Goal: Task Accomplishment & Management: Complete application form

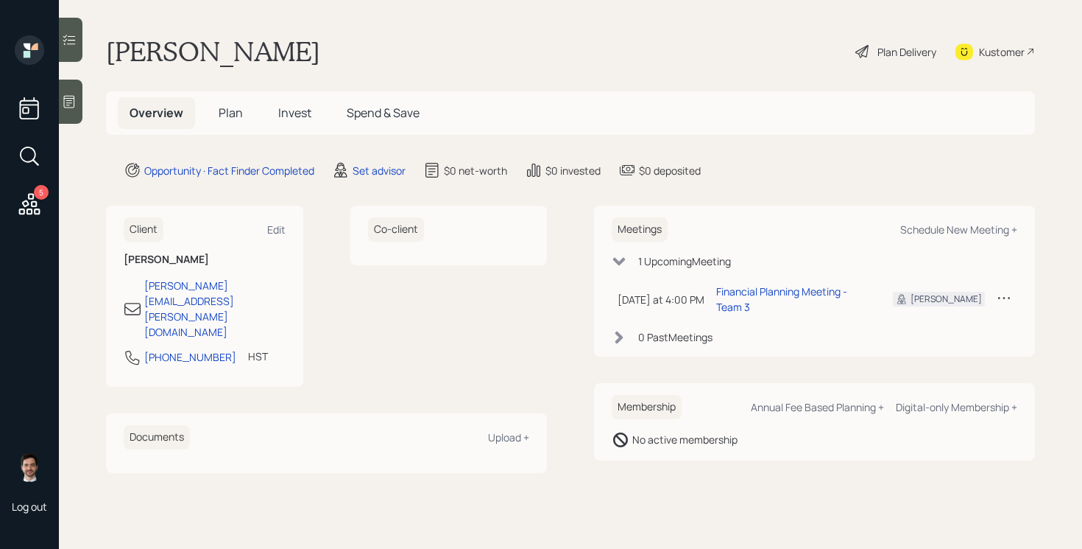
click at [315, 10] on main "[PERSON_NAME] Plan Delivery Kustomer Overview Plan Invest Spend & Save Opportun…" at bounding box center [570, 274] width 1023 height 549
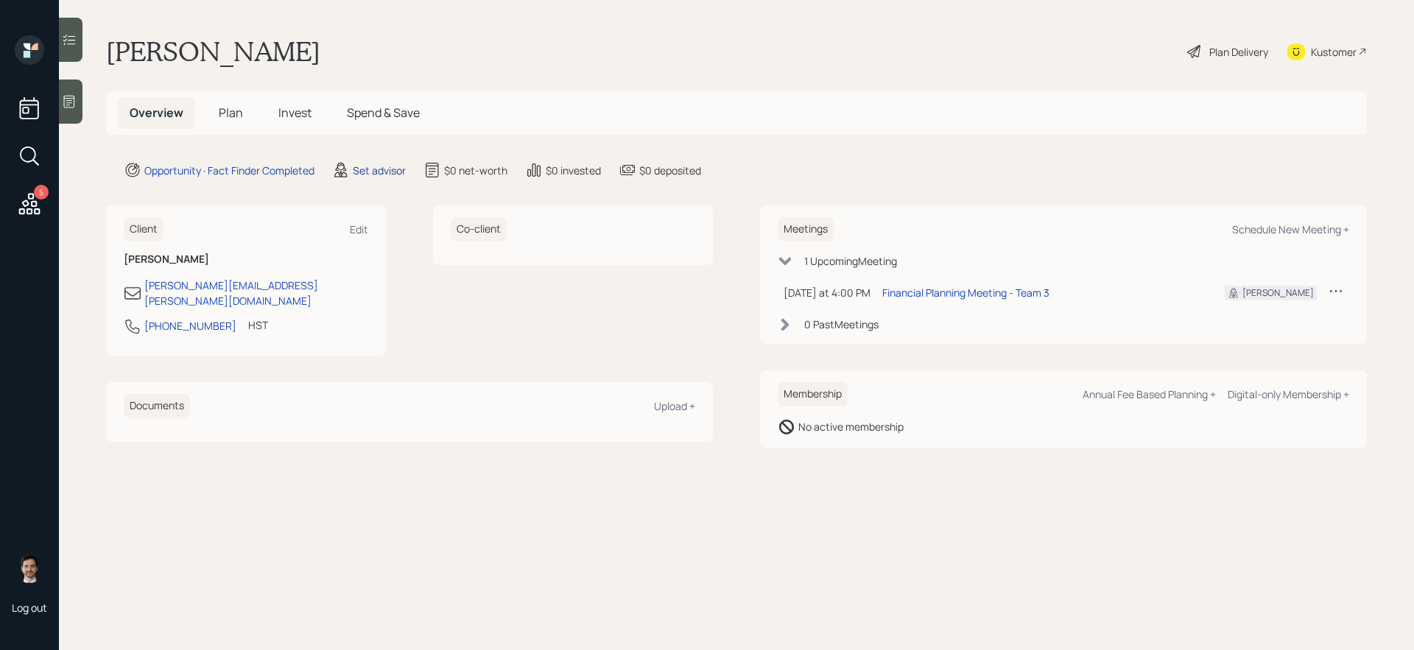
click at [396, 175] on div "Set advisor" at bounding box center [379, 170] width 53 height 15
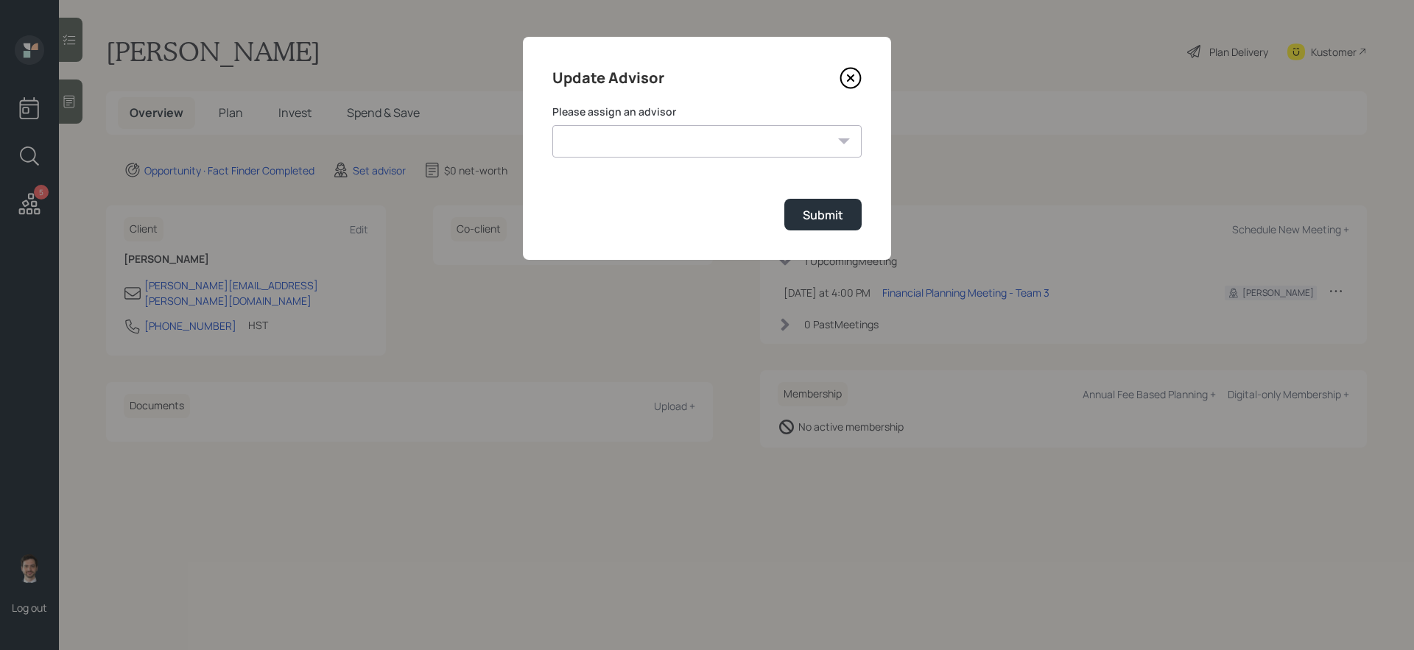
click at [647, 150] on select "[PERSON_NAME] [PERSON_NAME] End [PERSON_NAME] [PERSON_NAME] [PERSON_NAME] [PERS…" at bounding box center [706, 141] width 309 height 32
select select "ef6b64e1-8f62-4a74-b865-a7df4b35b836"
click at [552, 125] on select "[PERSON_NAME] [PERSON_NAME] End [PERSON_NAME] [PERSON_NAME] [PERSON_NAME] [PERS…" at bounding box center [706, 141] width 309 height 32
click at [805, 202] on button "Submit" at bounding box center [822, 215] width 77 height 32
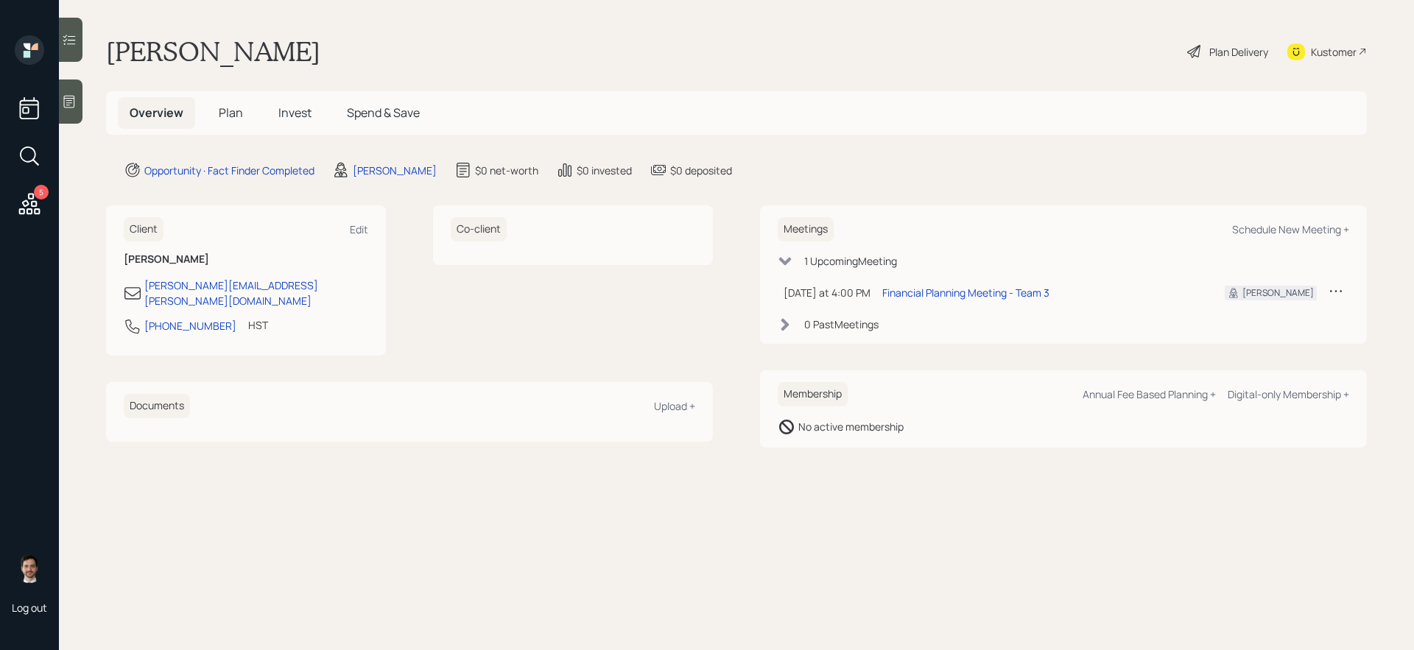
click at [231, 109] on span "Plan" at bounding box center [231, 113] width 24 height 16
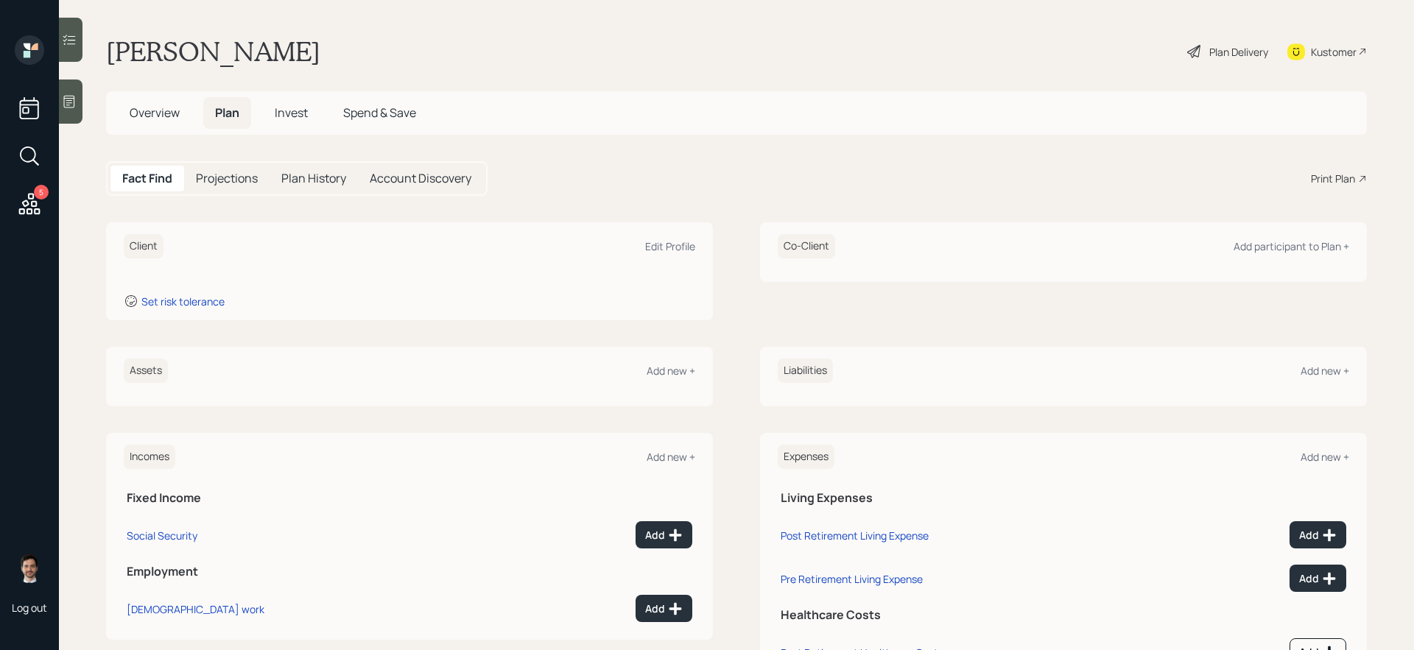
click at [702, 353] on div "Assets Add new +" at bounding box center [409, 377] width 607 height 60
click at [683, 378] on div "Assets Add new +" at bounding box center [409, 371] width 571 height 24
click at [681, 370] on div "Add new +" at bounding box center [670, 371] width 49 height 14
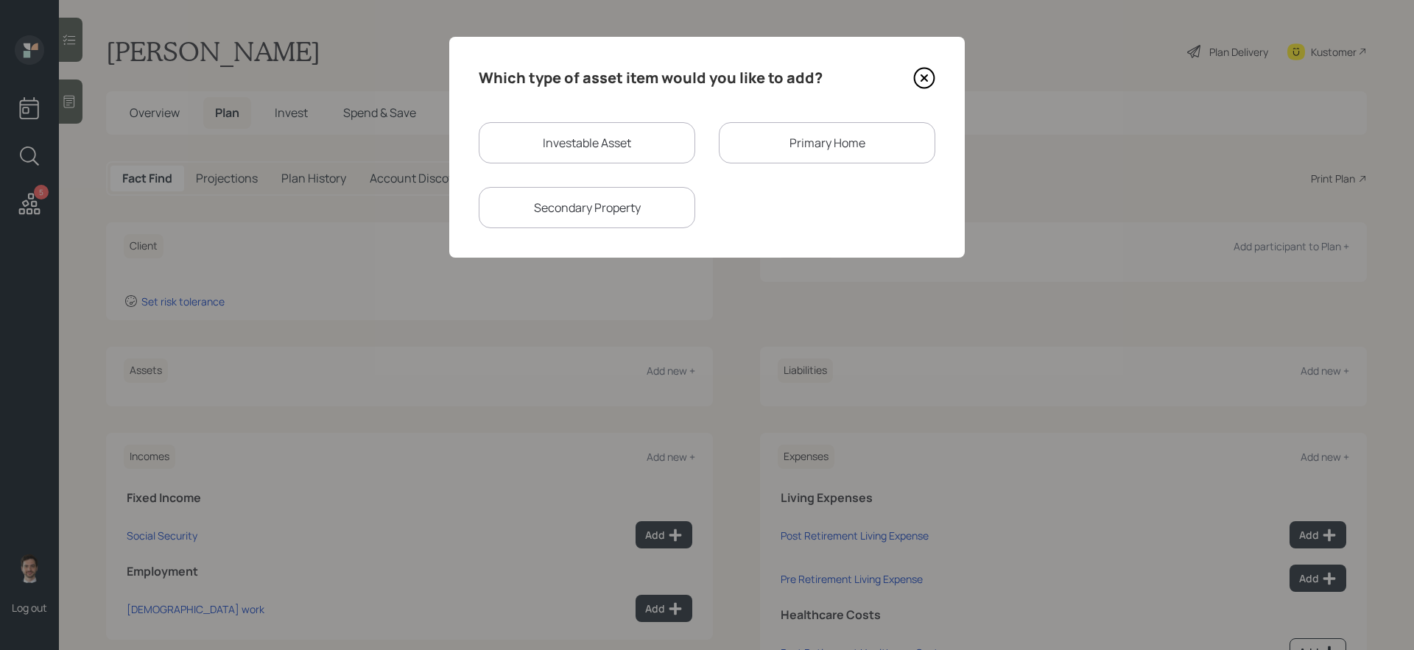
click at [658, 149] on div "Investable Asset" at bounding box center [587, 142] width 216 height 41
select select "taxable"
select select "balanced"
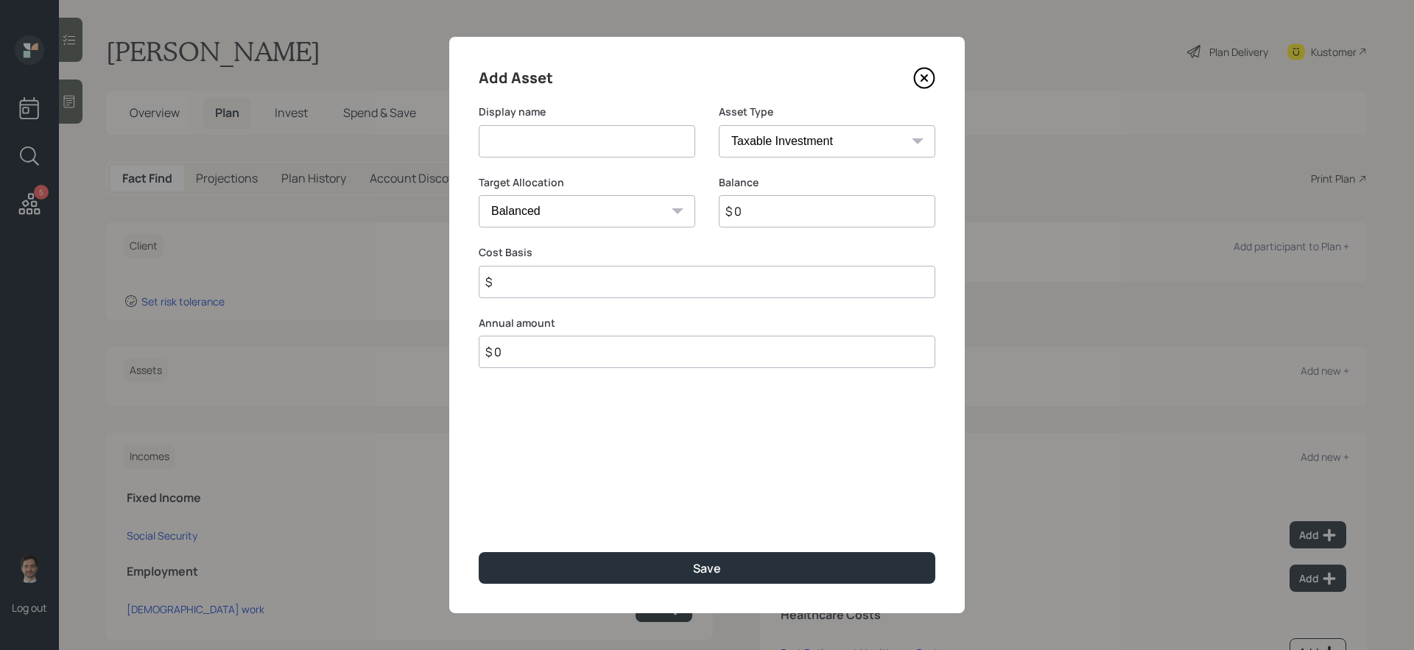
click at [630, 141] on input at bounding box center [587, 141] width 216 height 32
type input "Current 401k"
type input "$ 1,100,000"
select select "company_sponsored"
type input "0"
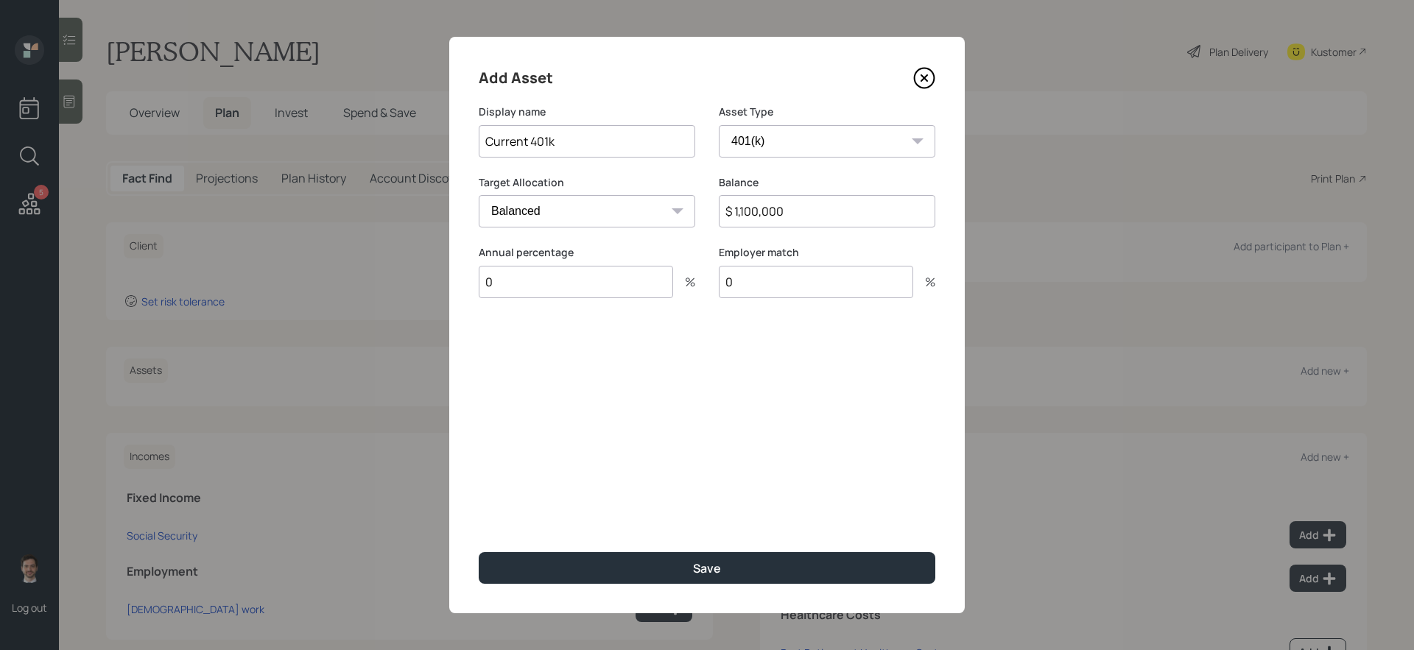
type input "0"
click at [479, 548] on button "Save" at bounding box center [707, 568] width 457 height 32
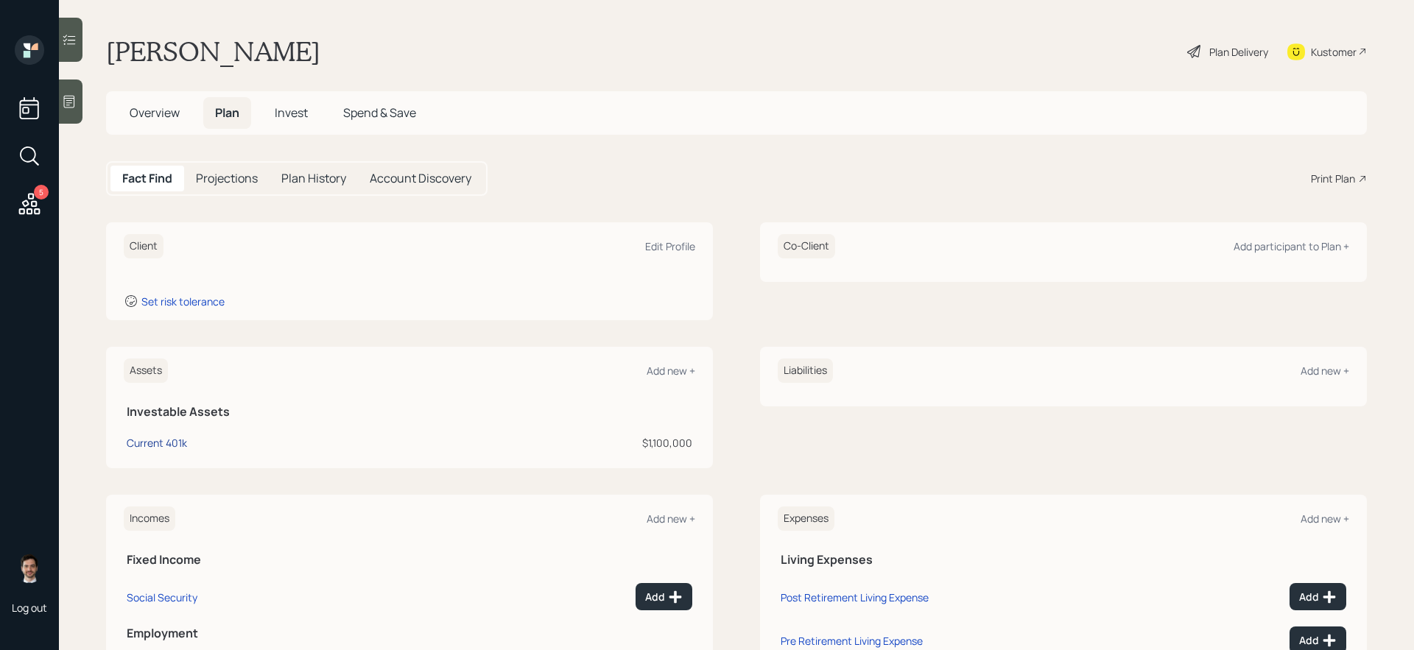
click at [158, 441] on div "Current 401k" at bounding box center [157, 442] width 60 height 15
select select "company_sponsored"
select select "balanced"
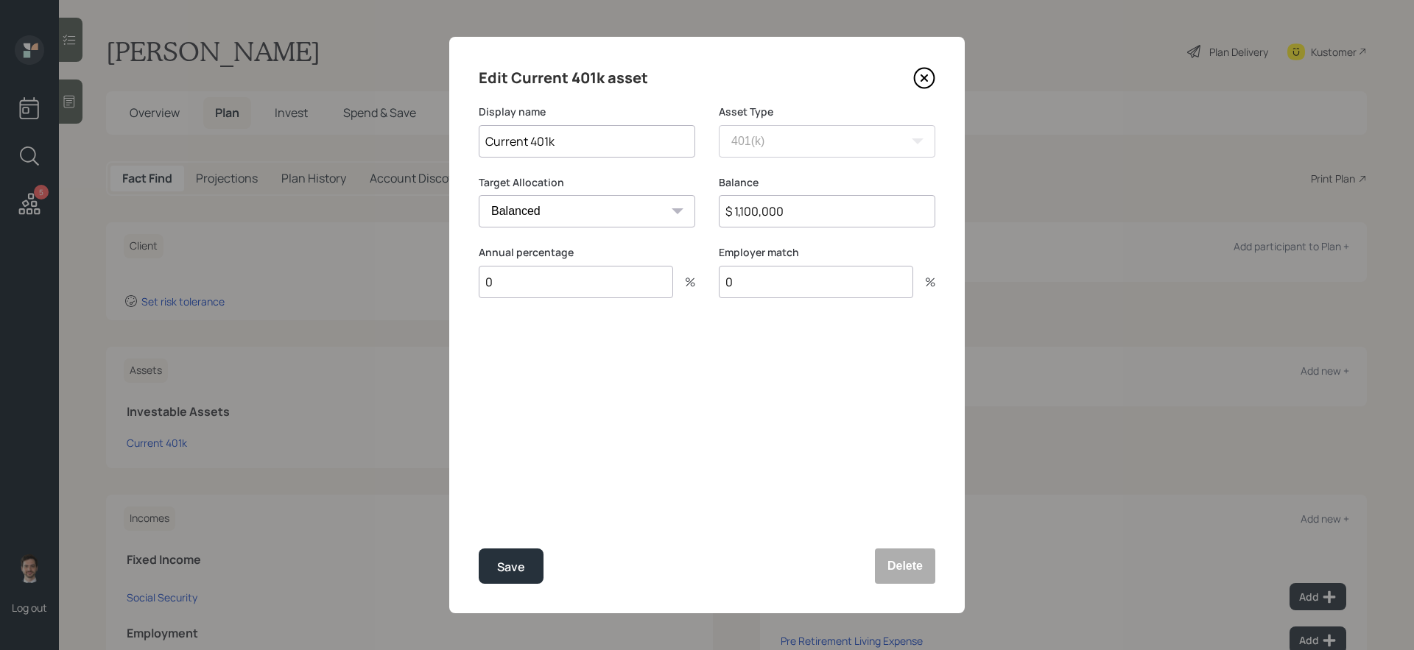
click at [540, 283] on input "0" at bounding box center [576, 282] width 194 height 32
type input "6"
type input "3"
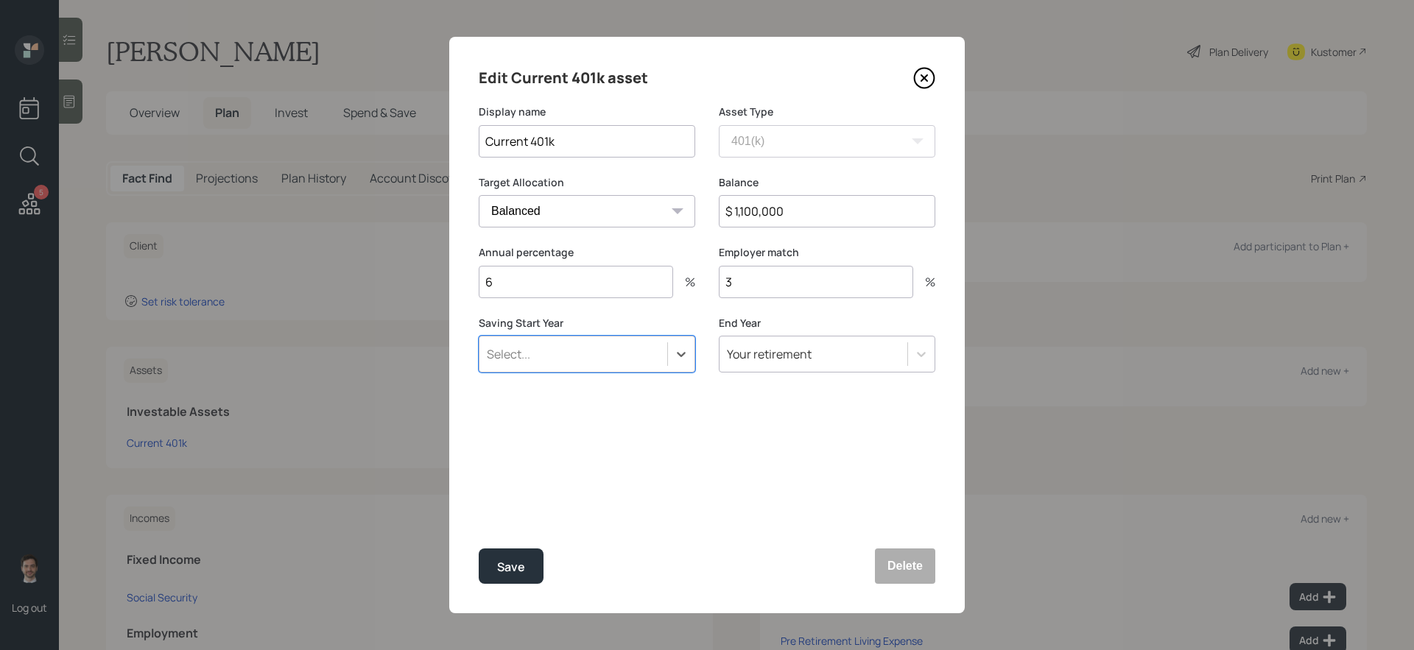
type input "a"
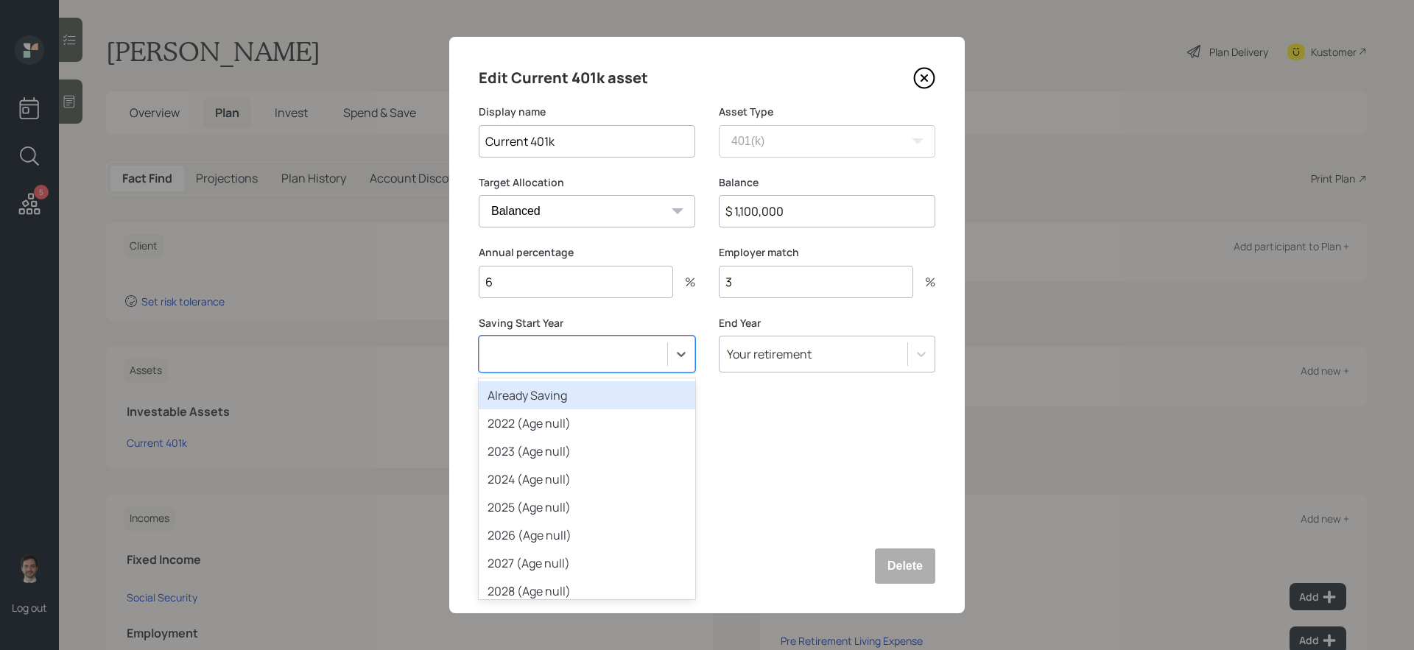
click at [479, 548] on button "Save" at bounding box center [511, 566] width 65 height 35
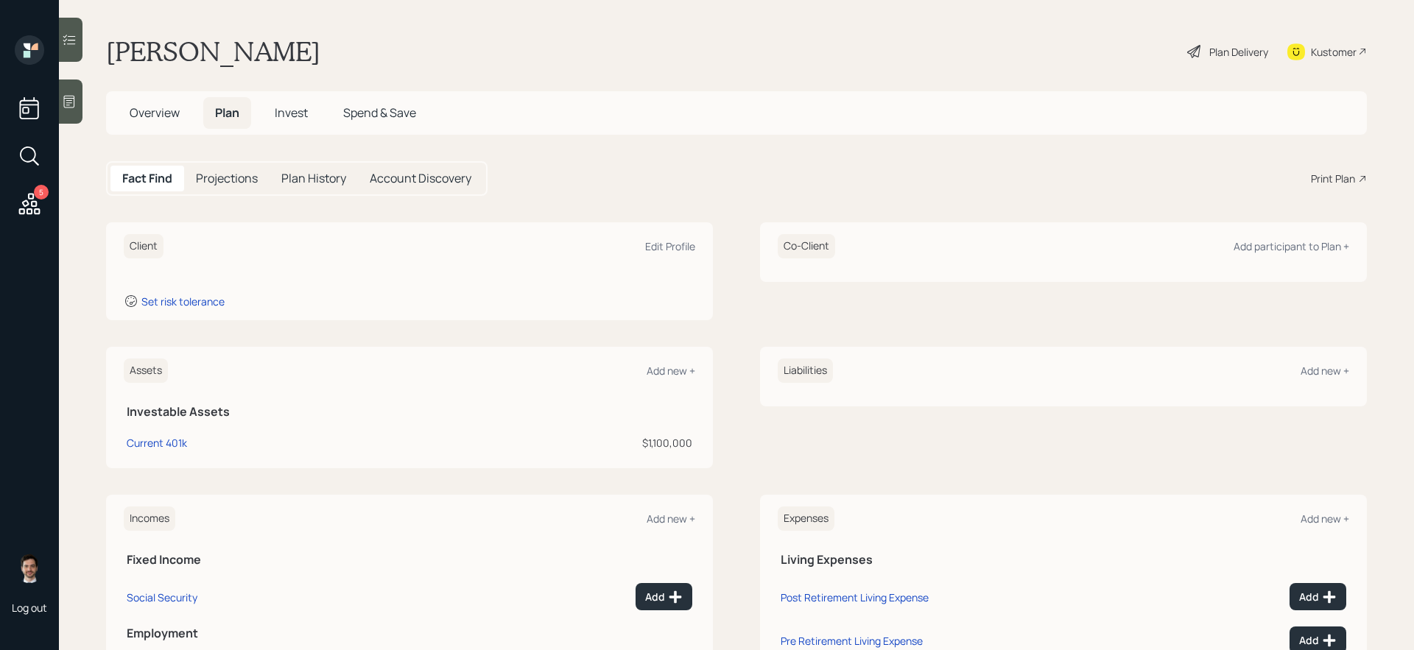
click at [683, 379] on div "Assets Add new +" at bounding box center [409, 371] width 571 height 24
click at [677, 373] on div "Add new +" at bounding box center [670, 371] width 49 height 14
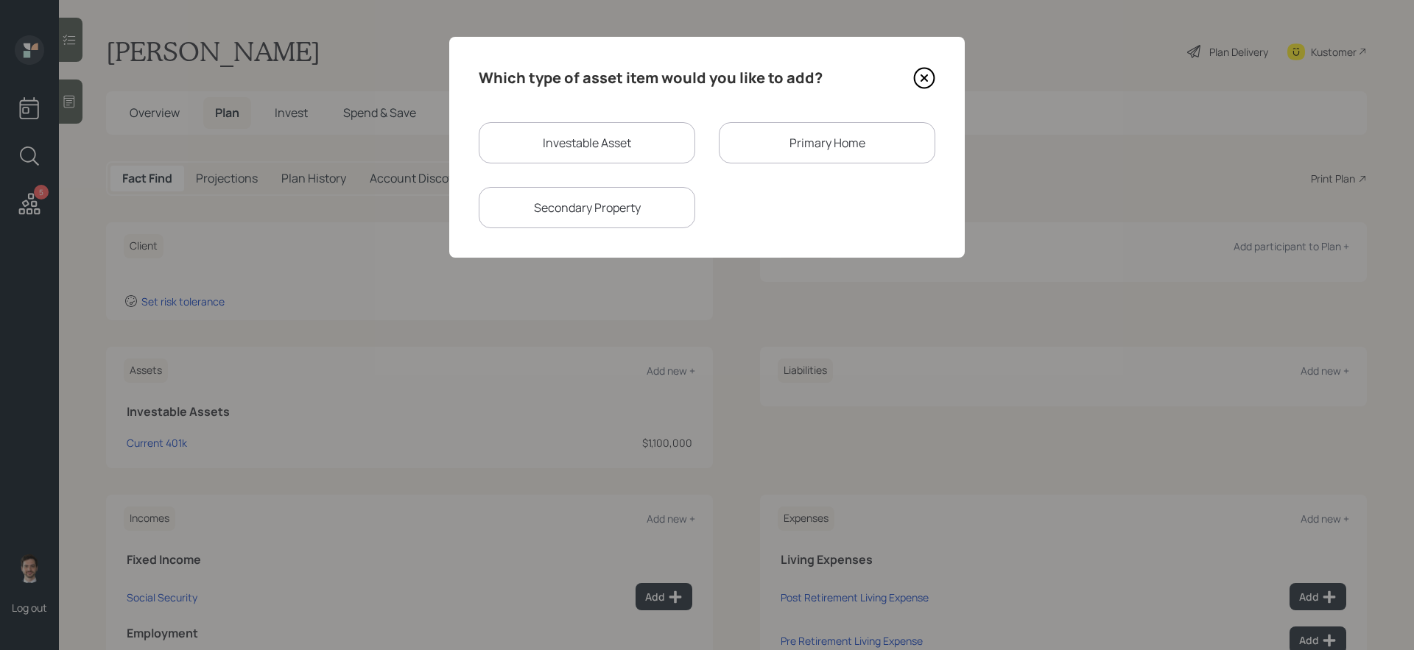
click at [658, 147] on div "Investable Asset" at bounding box center [587, 142] width 216 height 41
select select "taxable"
select select "balanced"
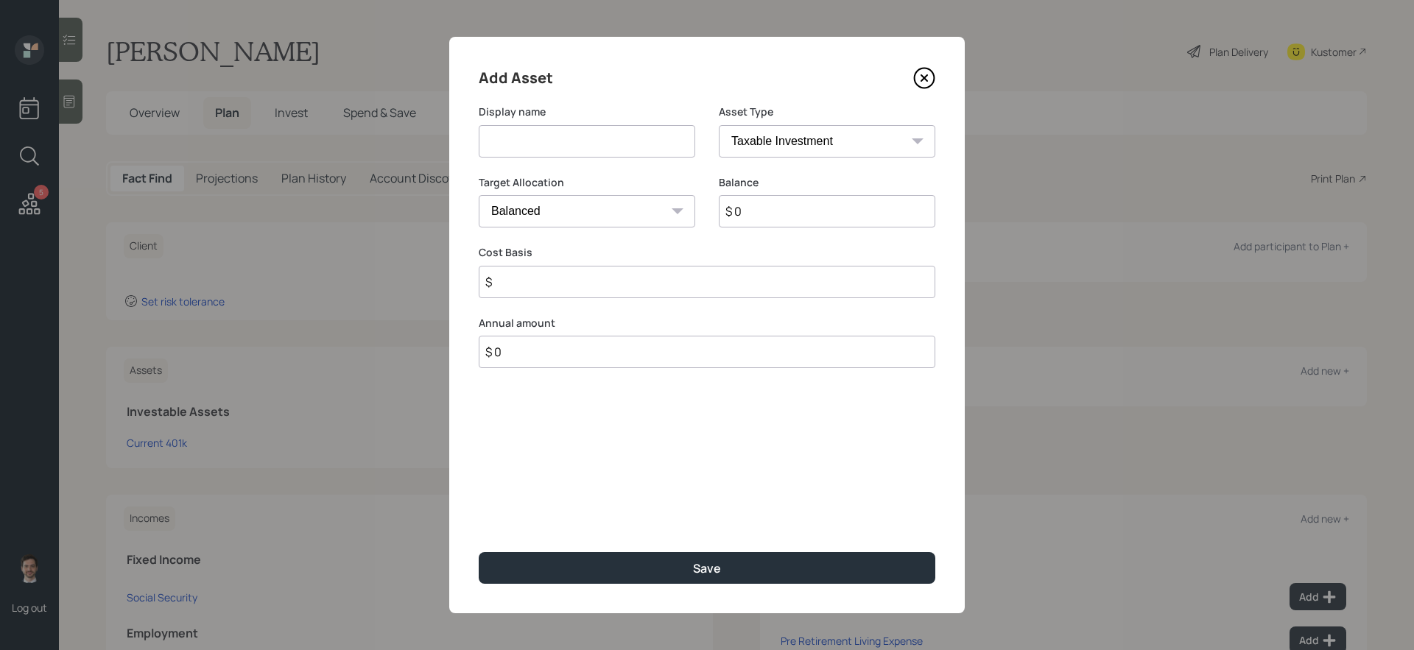
click at [639, 147] on input at bounding box center [587, 141] width 216 height 32
type input "[PERSON_NAME]"
select select "ira"
type input "$"
type input "$ 50,000"
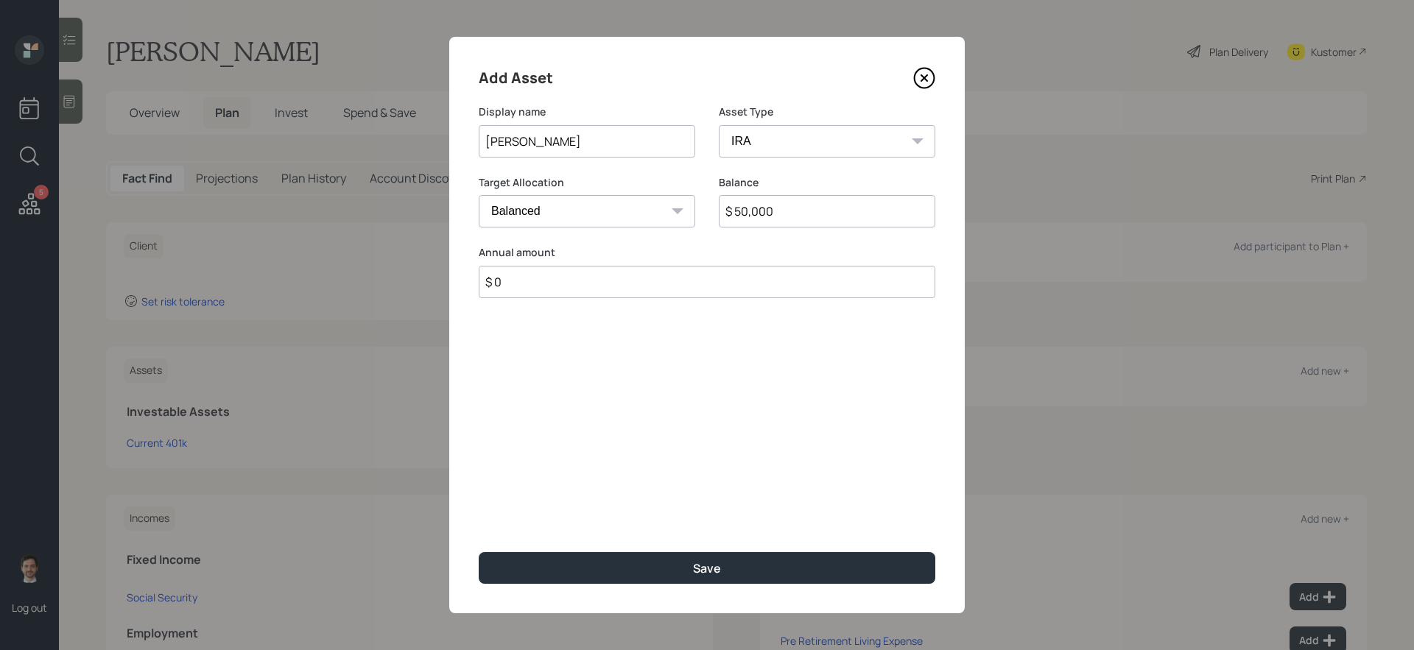
type input "$ 0"
click at [479, 548] on button "Save" at bounding box center [707, 568] width 457 height 32
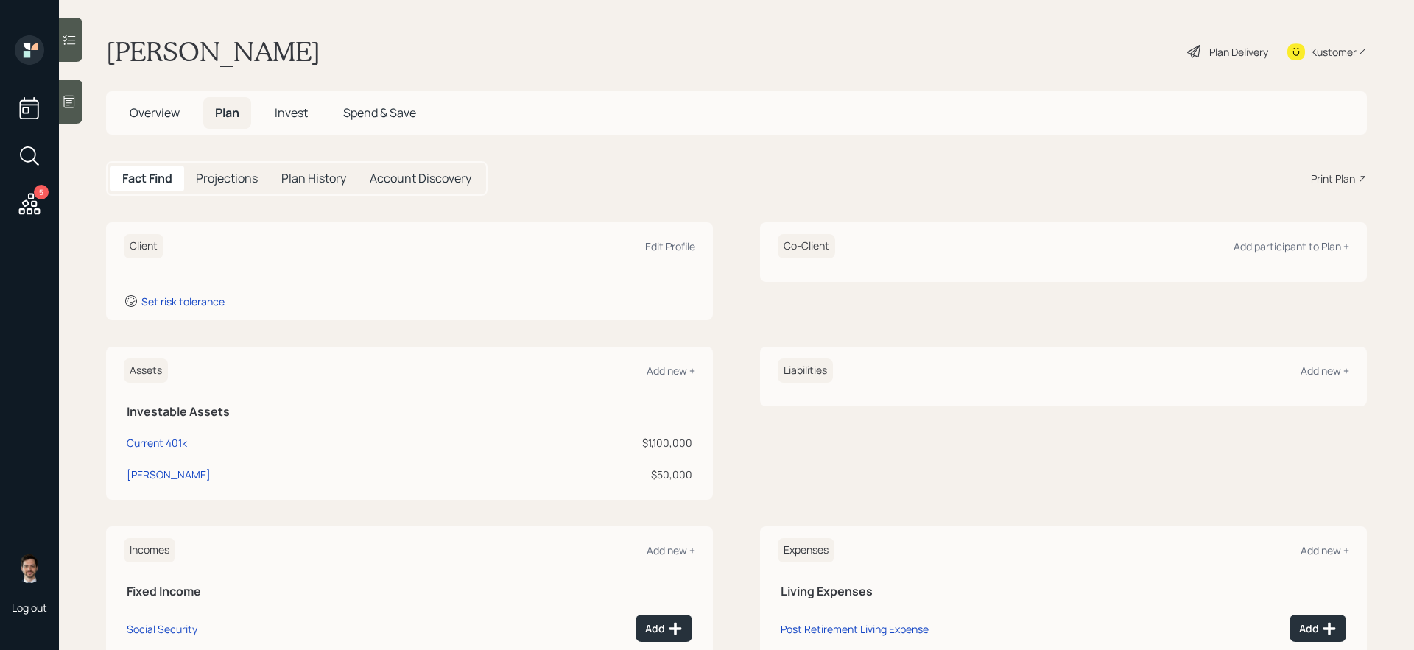
click at [686, 363] on div "Assets Add new +" at bounding box center [409, 371] width 571 height 24
click at [680, 368] on div "Add new +" at bounding box center [670, 371] width 49 height 14
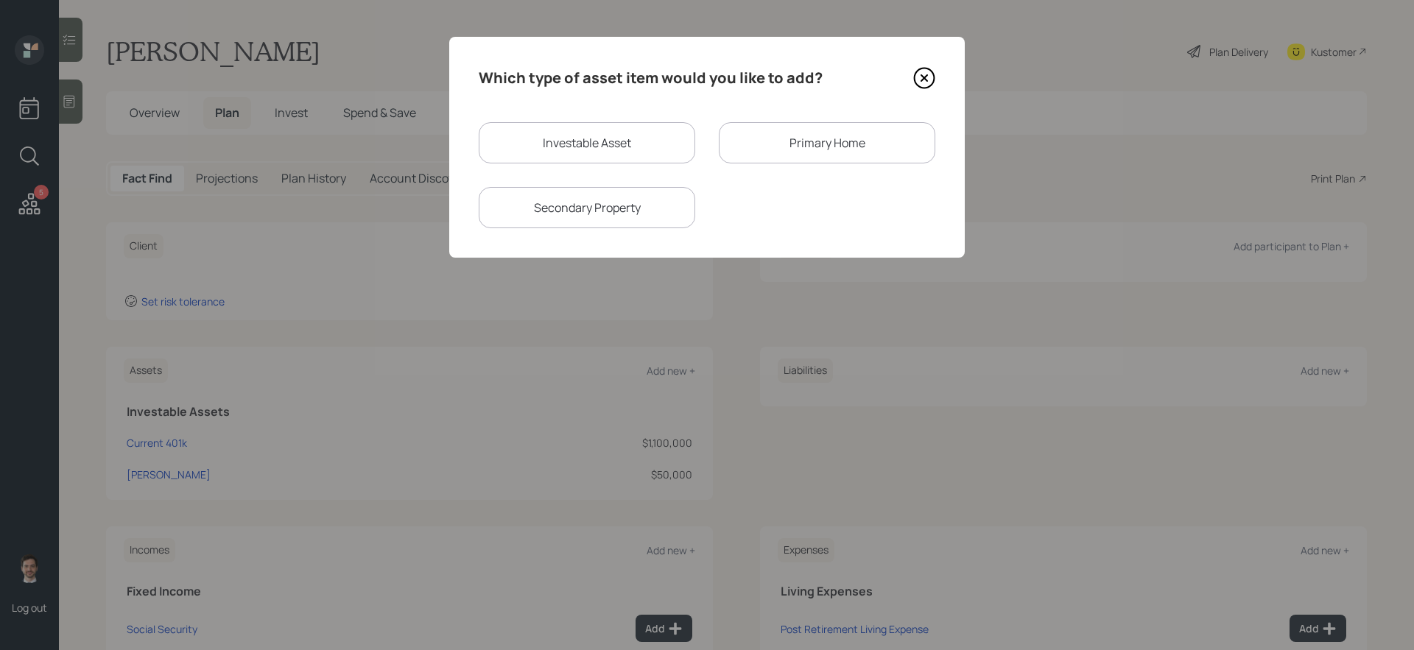
click at [664, 145] on div "Investable Asset" at bounding box center [587, 142] width 216 height 41
select select "taxable"
select select "balanced"
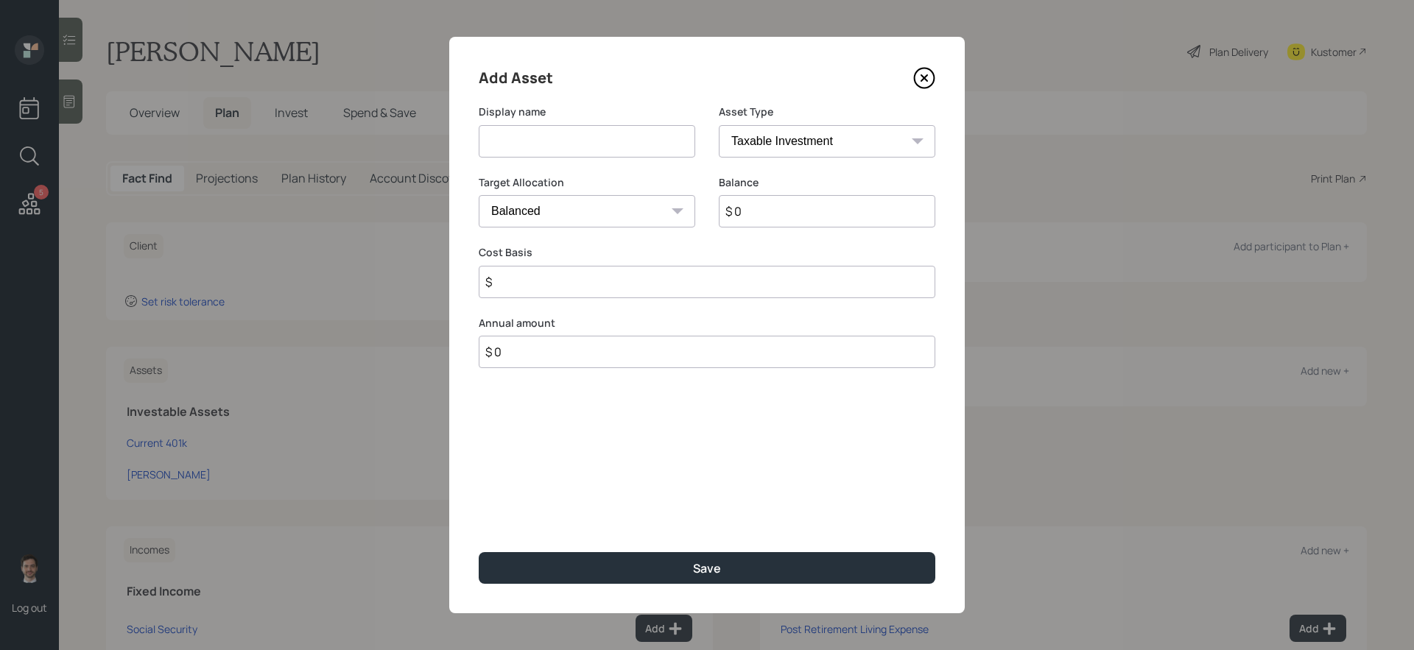
click at [660, 145] on input at bounding box center [587, 141] width 216 height 32
type input "Savings"
type input "$ 100,000"
click at [479, 548] on button "Save" at bounding box center [707, 568] width 457 height 32
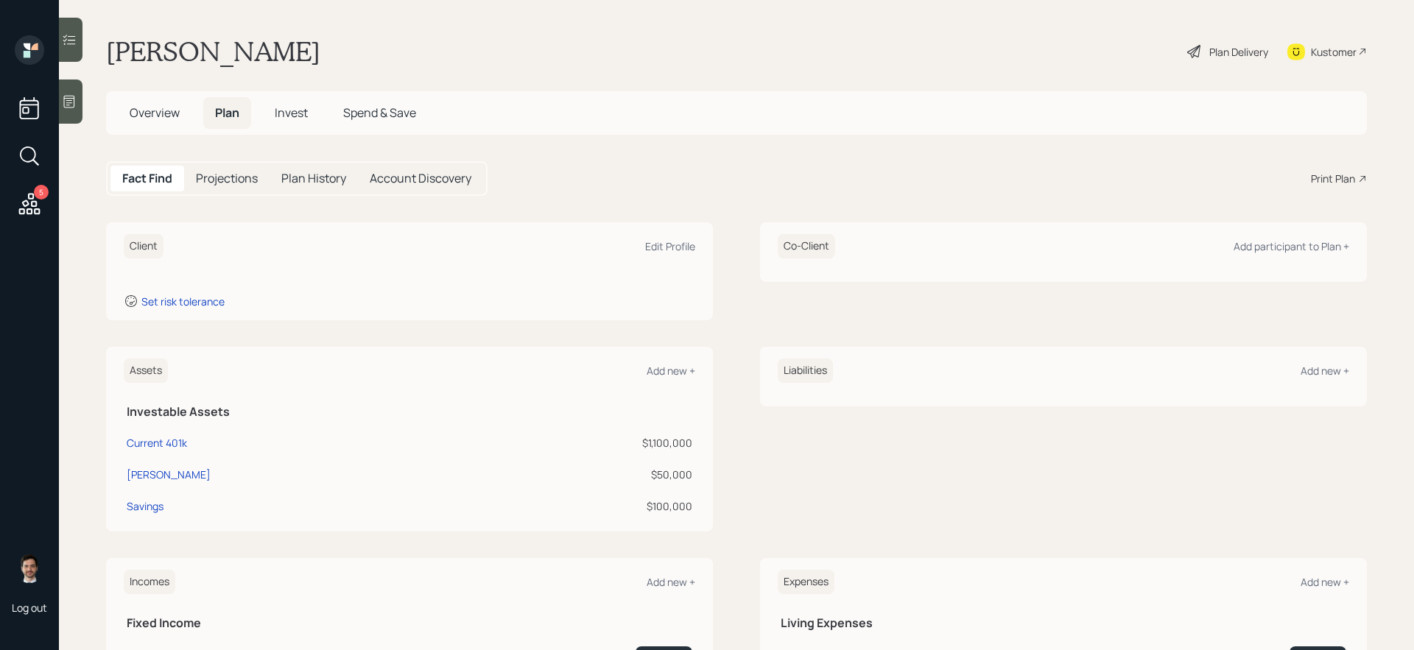
click at [736, 328] on div "Client Edit Profile Set risk tolerance Co-Client Add participant to Plan + Asse…" at bounding box center [736, 515] width 1261 height 586
click at [747, 301] on div "Client Edit Profile Set risk tolerance Co-Client Add participant to Plan +" at bounding box center [736, 271] width 1261 height 98
click at [677, 376] on div "Add new +" at bounding box center [670, 371] width 49 height 14
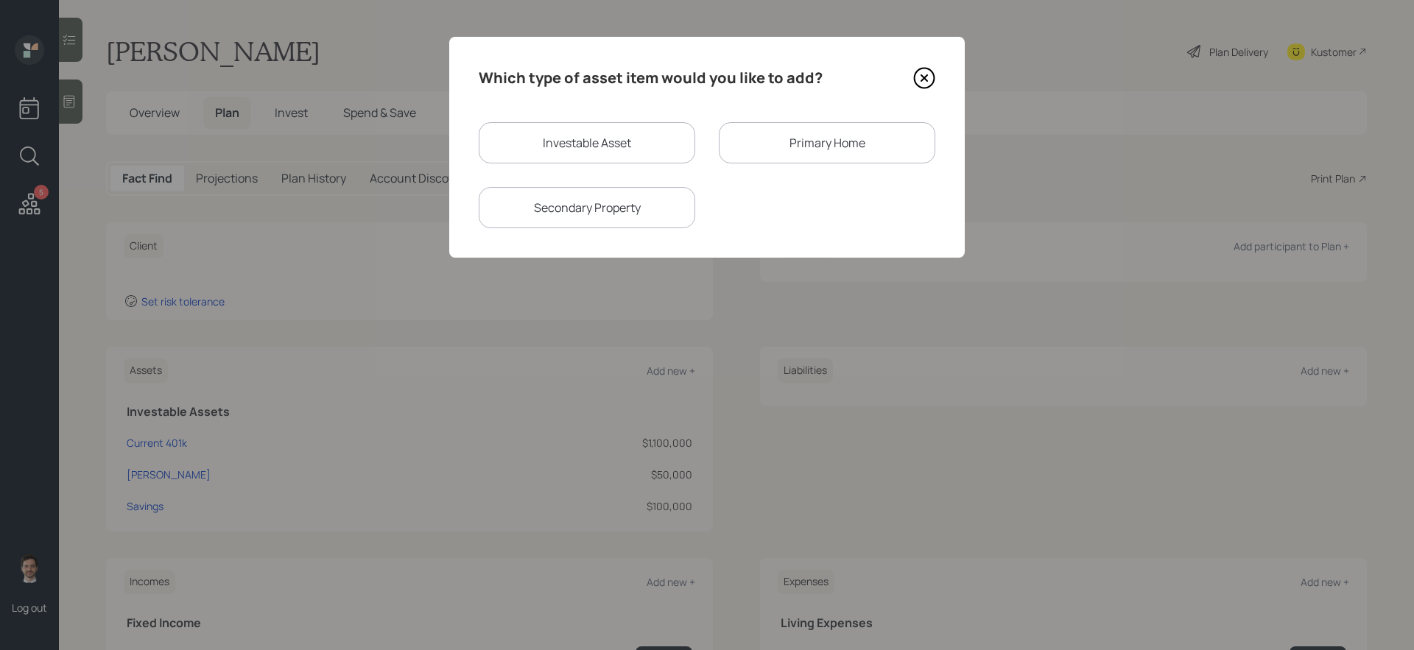
click at [929, 78] on icon at bounding box center [924, 78] width 22 height 22
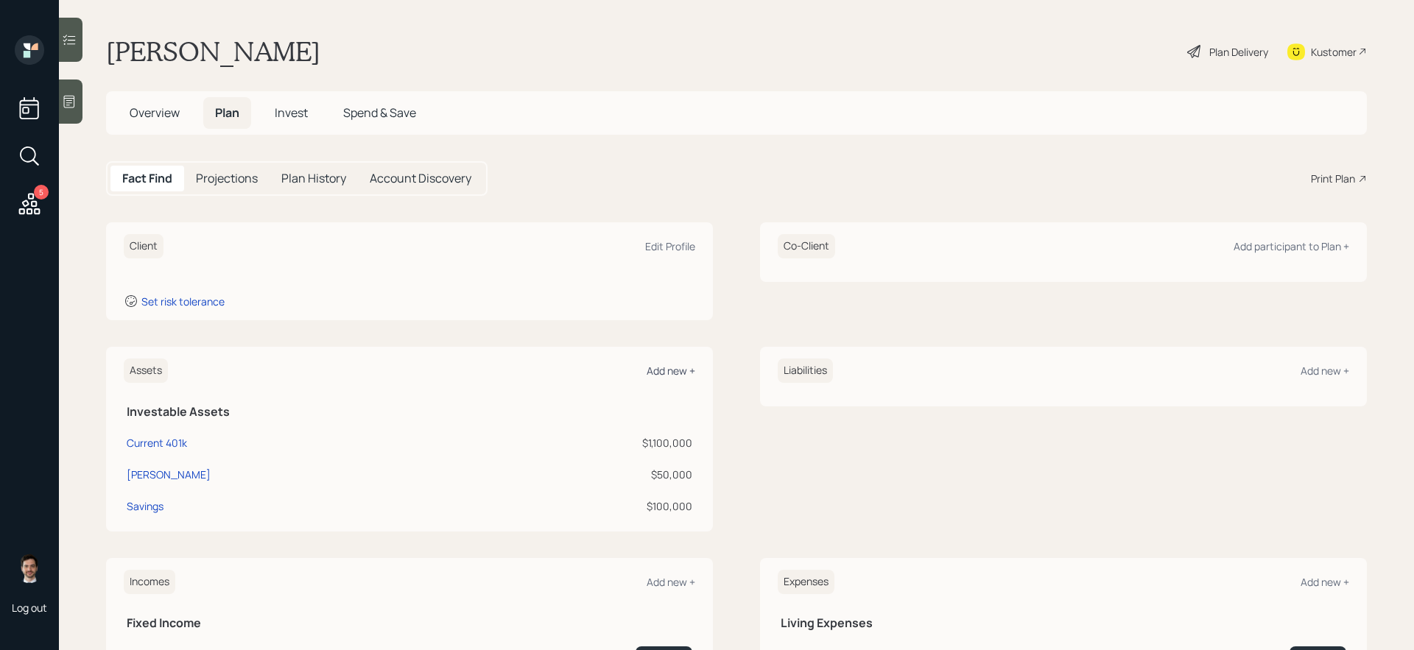
click at [672, 366] on div "Add new +" at bounding box center [670, 371] width 49 height 14
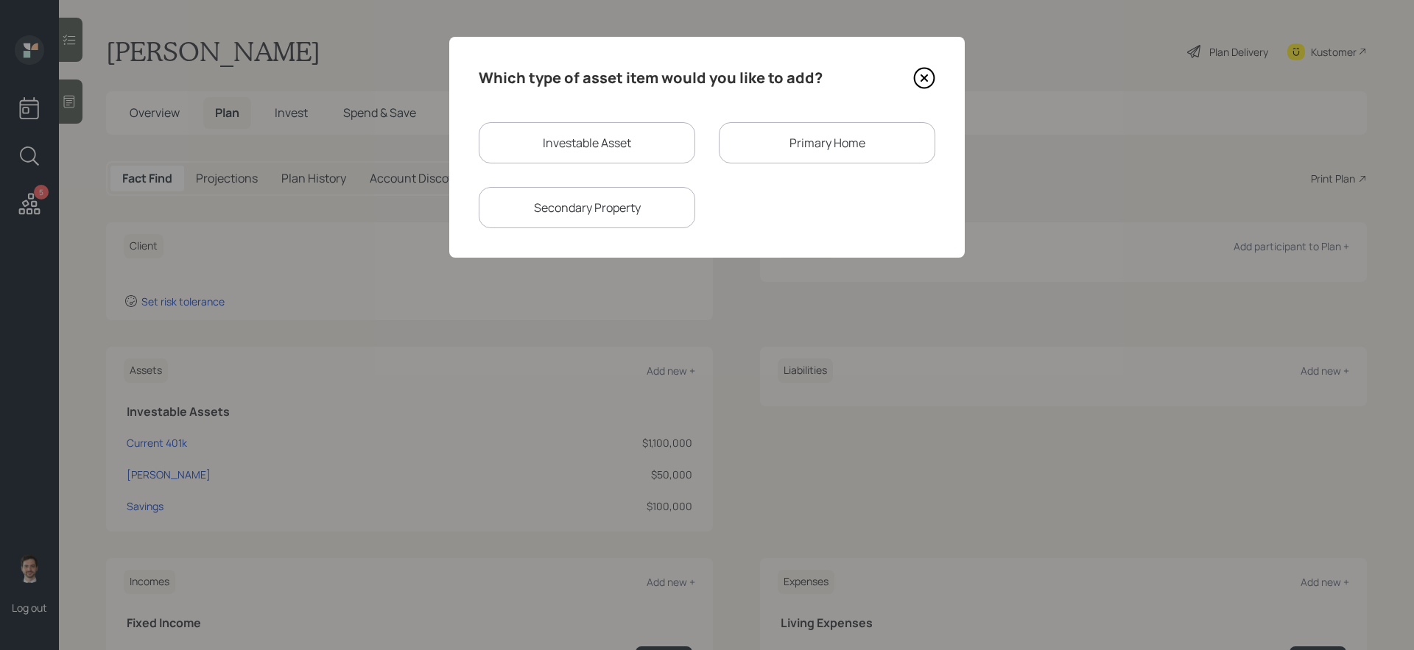
click at [862, 152] on div "Primary Home" at bounding box center [827, 142] width 216 height 41
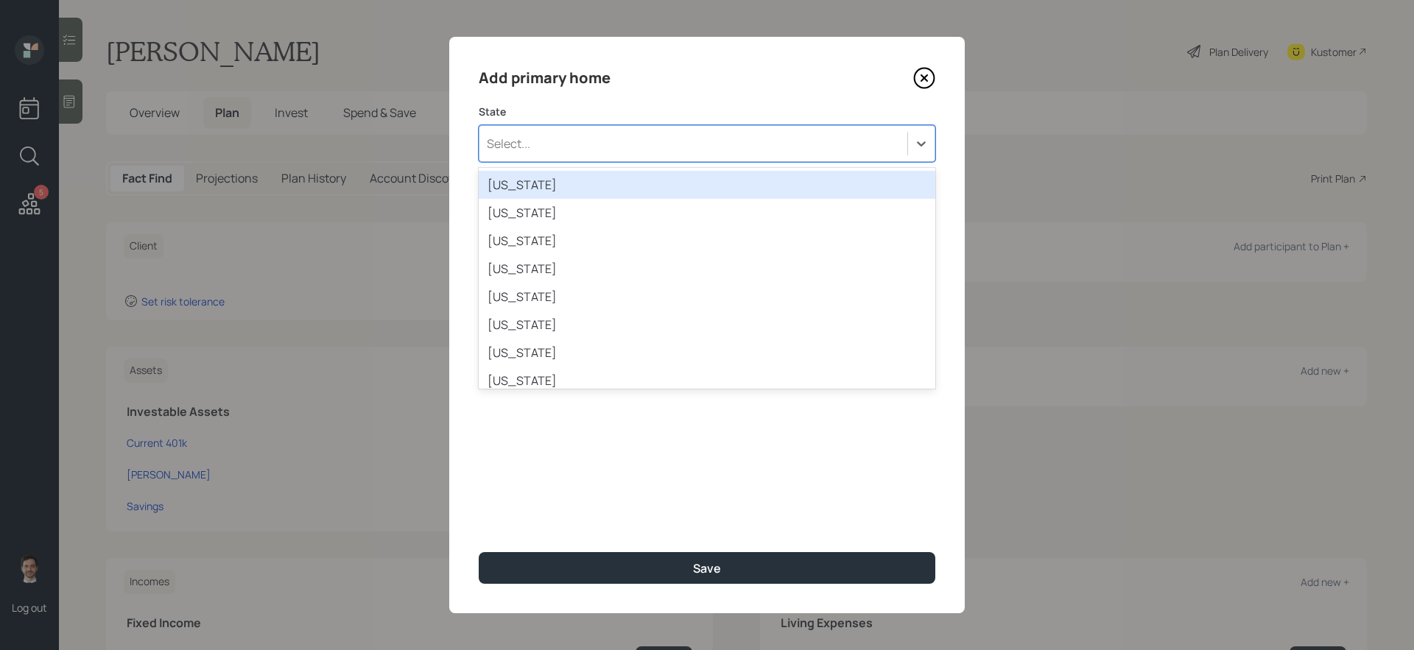
click at [677, 152] on div "Select..." at bounding box center [693, 143] width 428 height 25
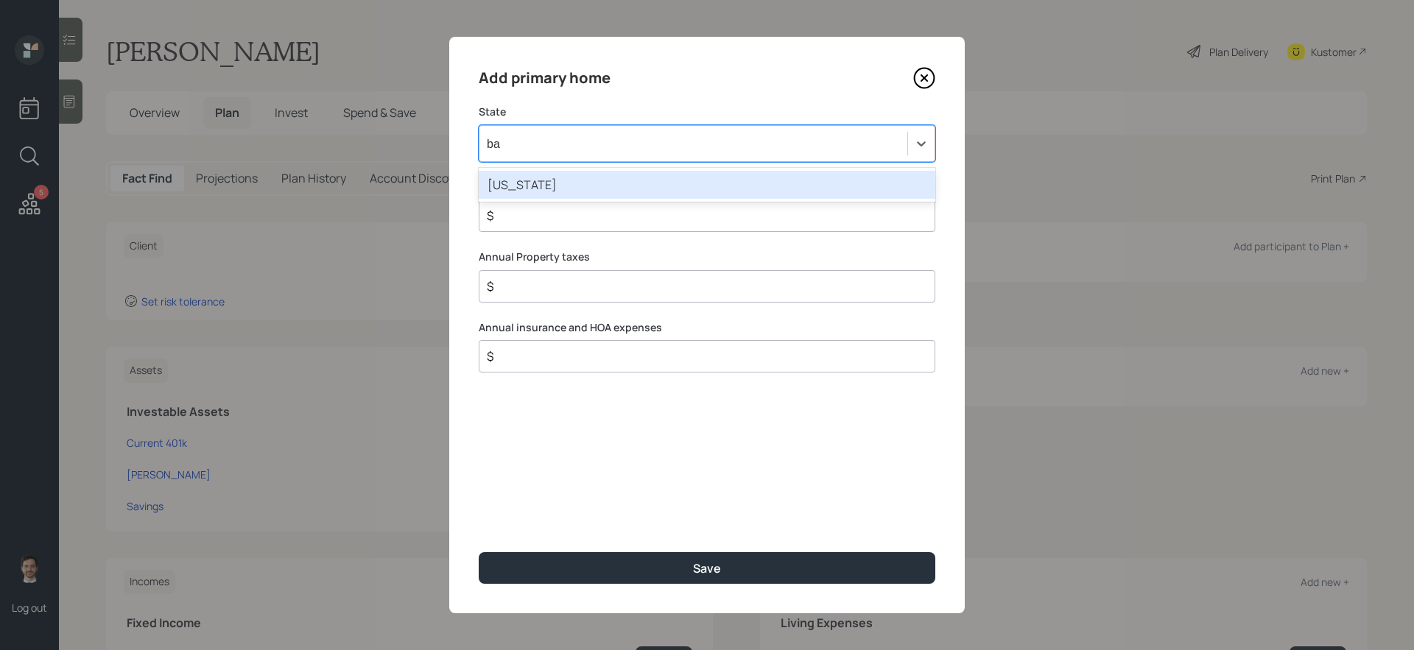
type input "b"
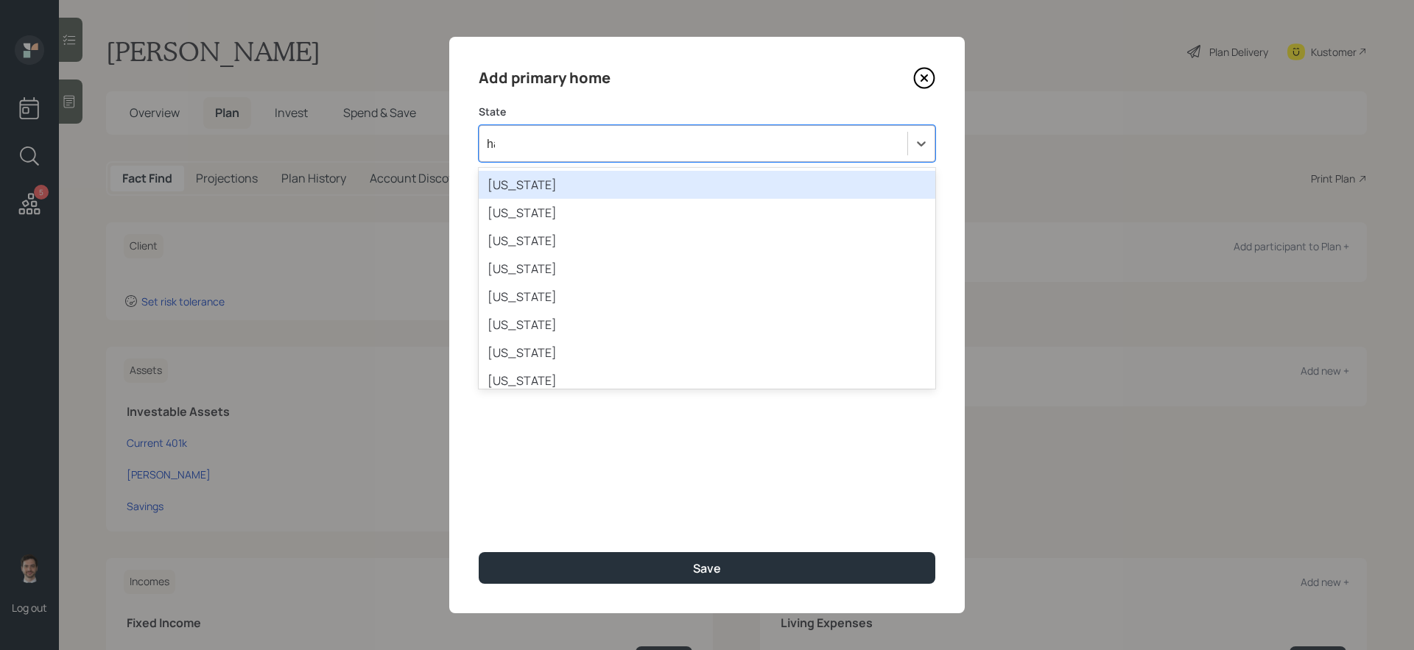
type input "haw"
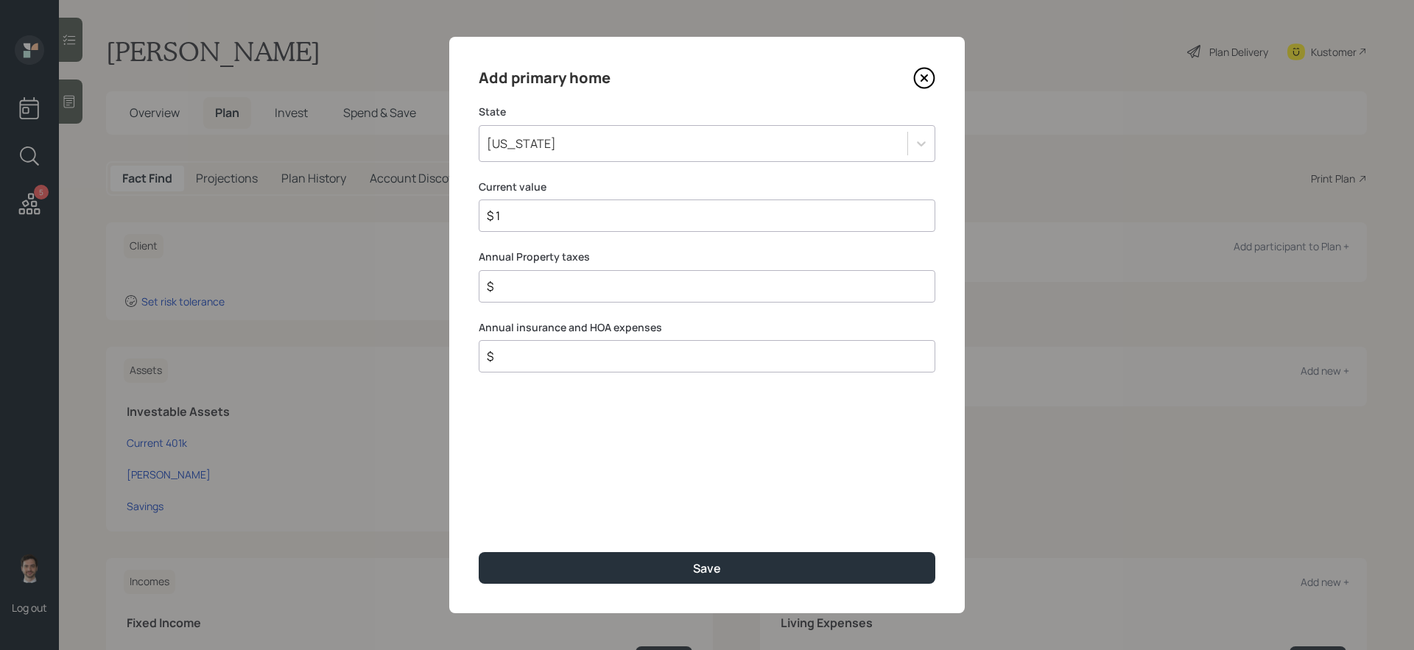
type input "$ 1"
type input "$ 2,000"
click at [479, 548] on button "Save" at bounding box center [707, 568] width 457 height 32
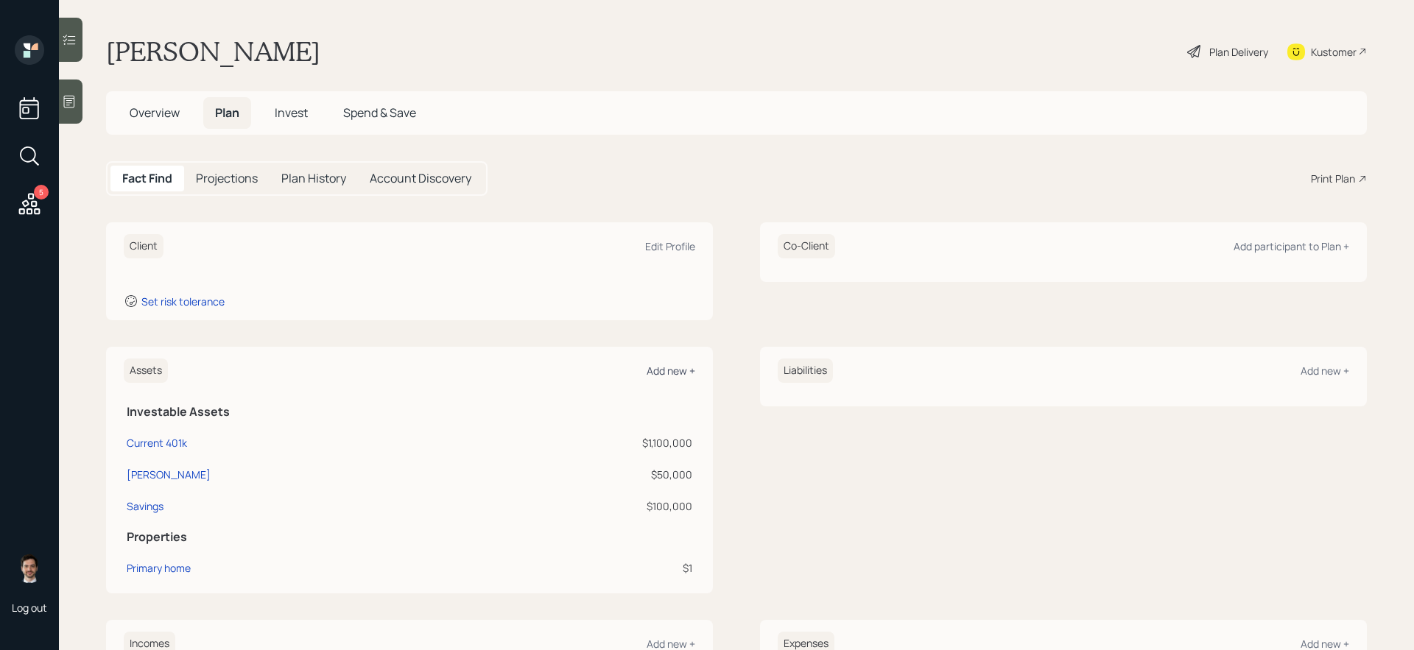
click at [673, 367] on div "Add new +" at bounding box center [670, 371] width 49 height 14
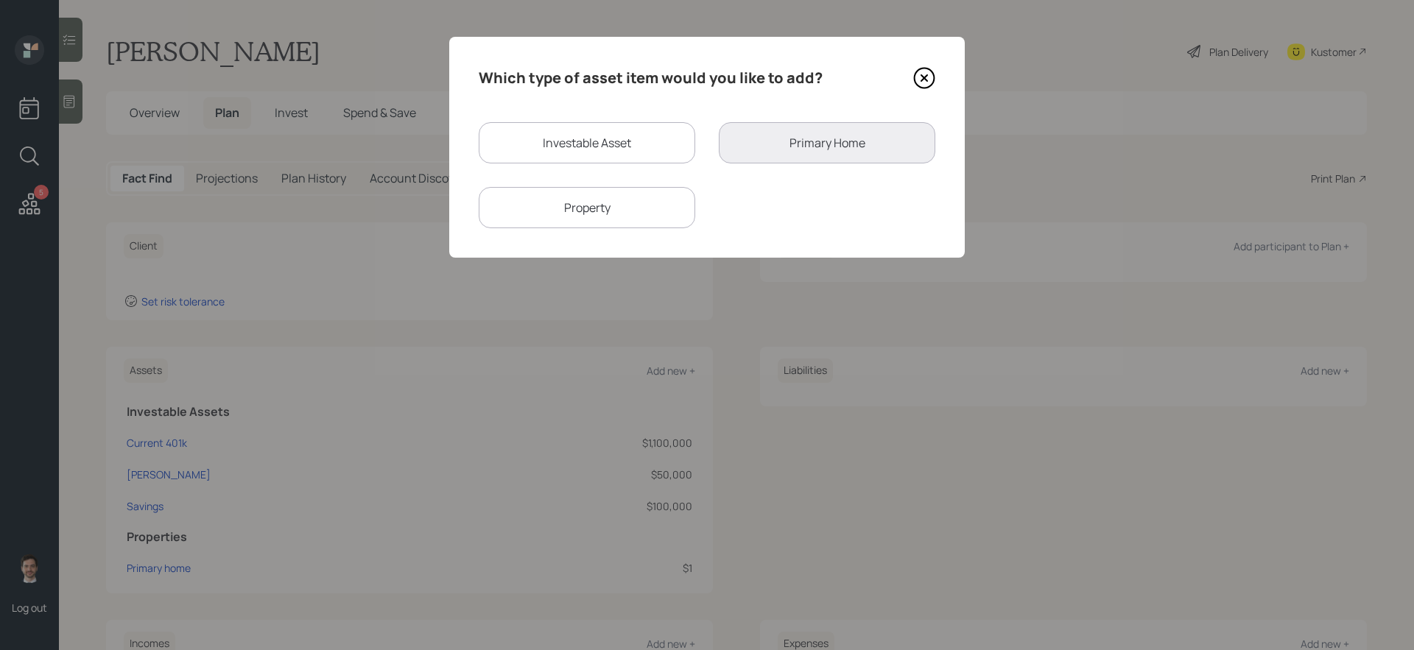
click at [658, 201] on div "Property" at bounding box center [587, 207] width 216 height 41
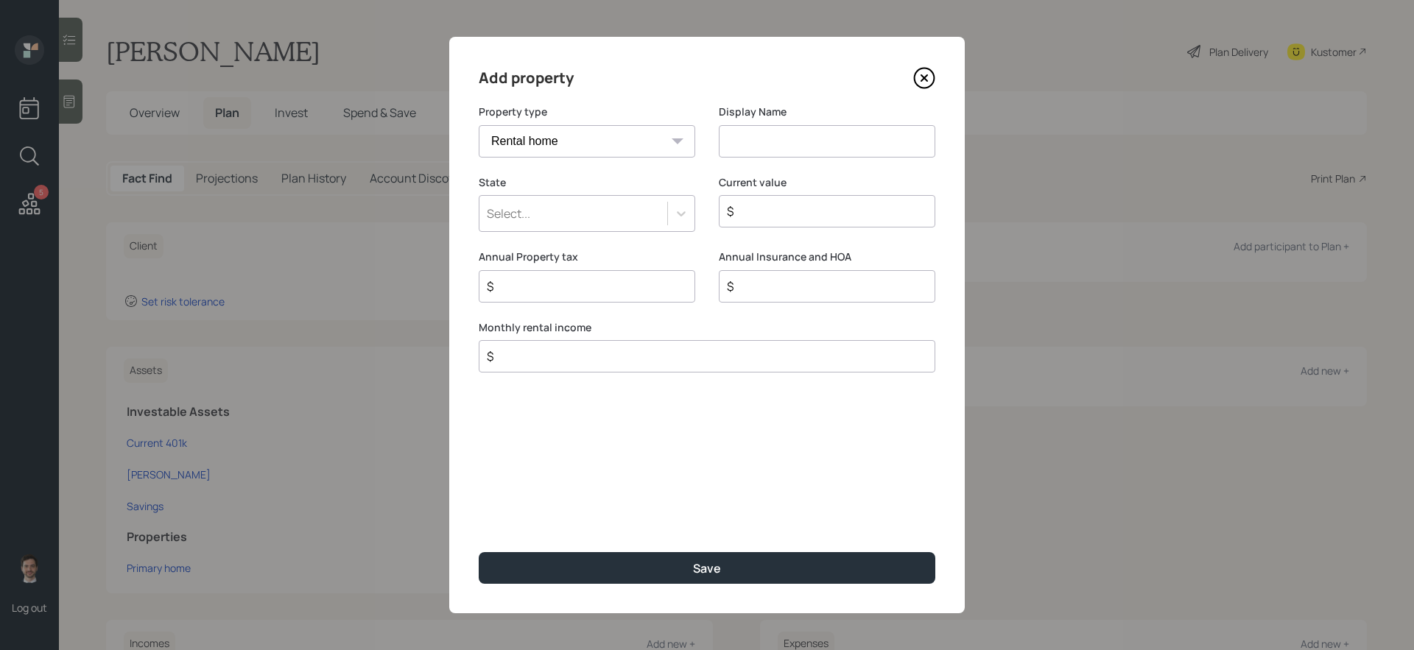
click at [660, 133] on select "Vacation home Rental home" at bounding box center [587, 141] width 216 height 32
select select "vacation_property"
click at [479, 125] on select "Vacation home Rental home" at bounding box center [587, 141] width 216 height 32
click at [781, 131] on input at bounding box center [827, 141] width 216 height 32
type input "[US_STATE] Home"
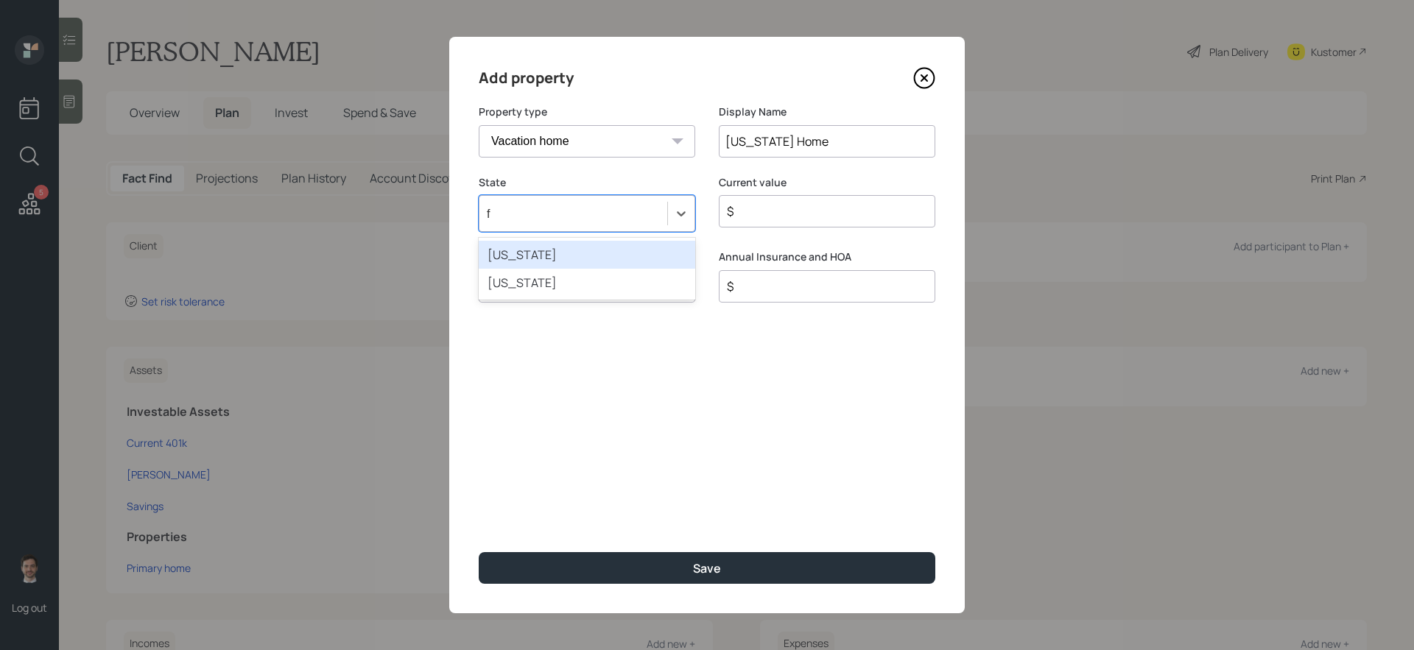
type input "fl"
type input "$ 1"
type input "$ 300"
click at [479, 548] on button "Save" at bounding box center [707, 568] width 457 height 32
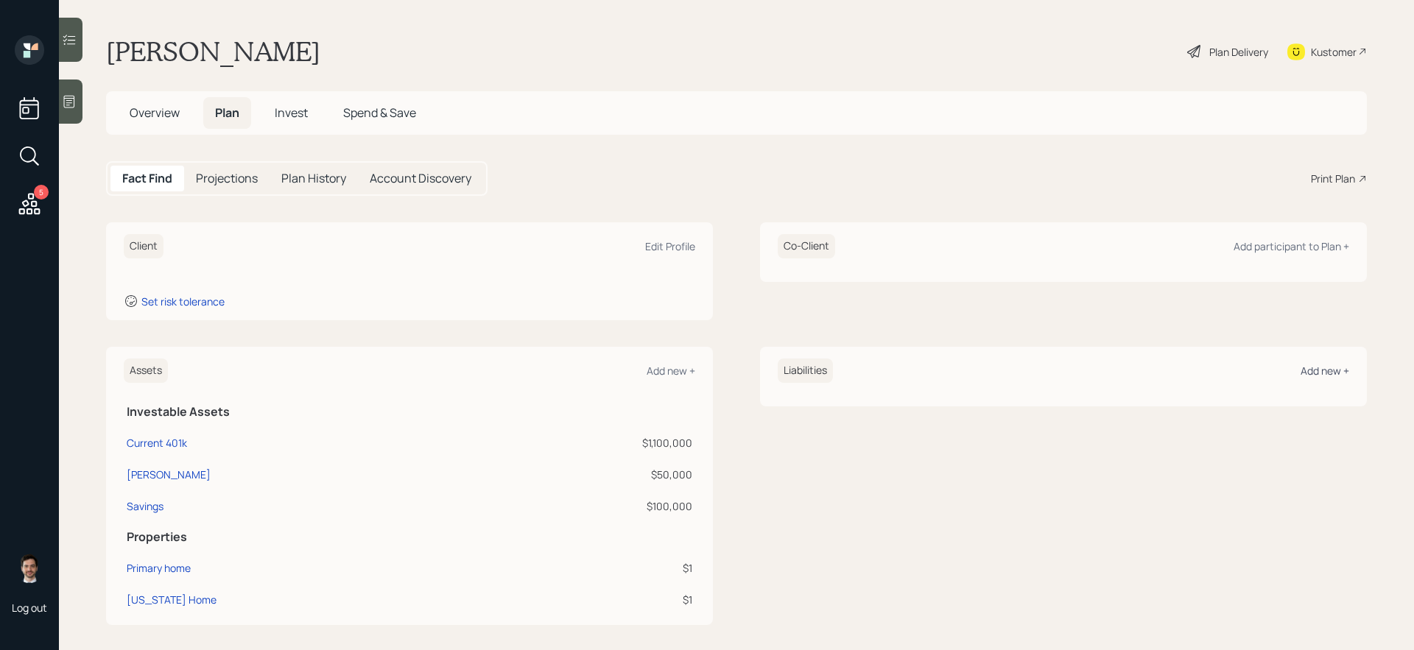
click at [1082, 366] on div "Add new +" at bounding box center [1324, 371] width 49 height 14
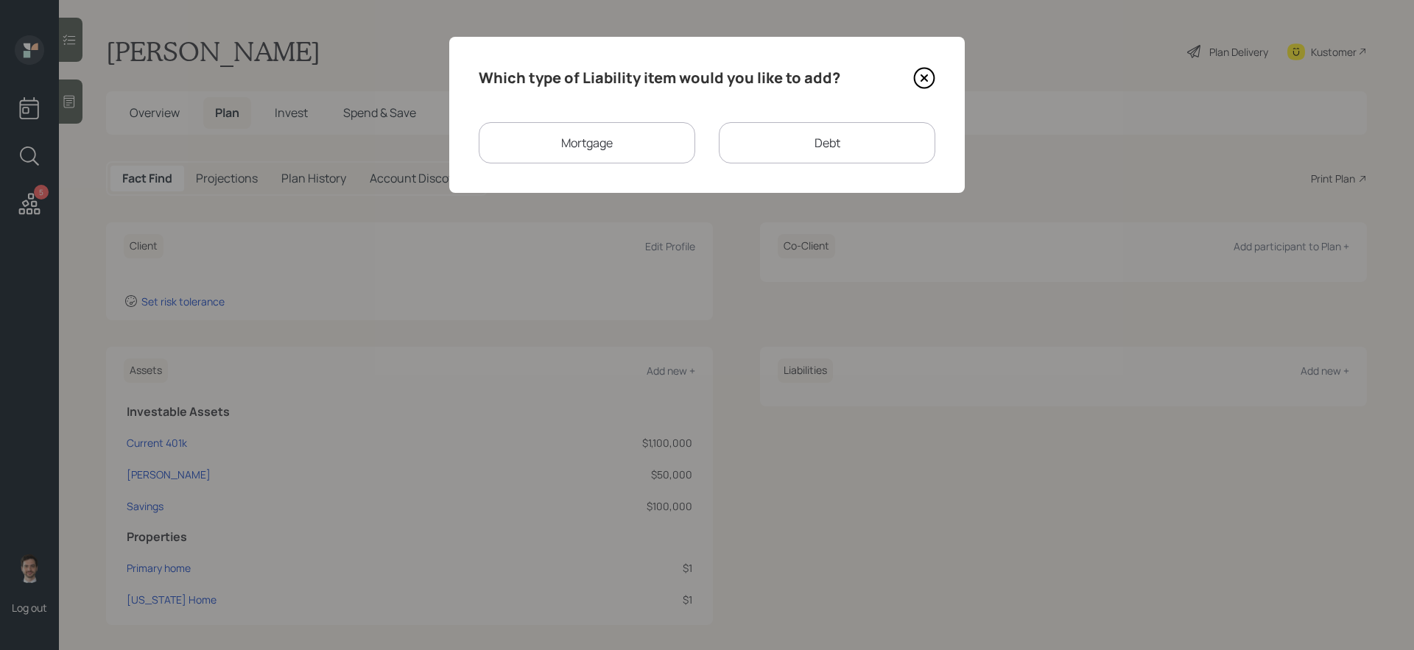
click at [640, 131] on div "Mortgage" at bounding box center [587, 142] width 216 height 41
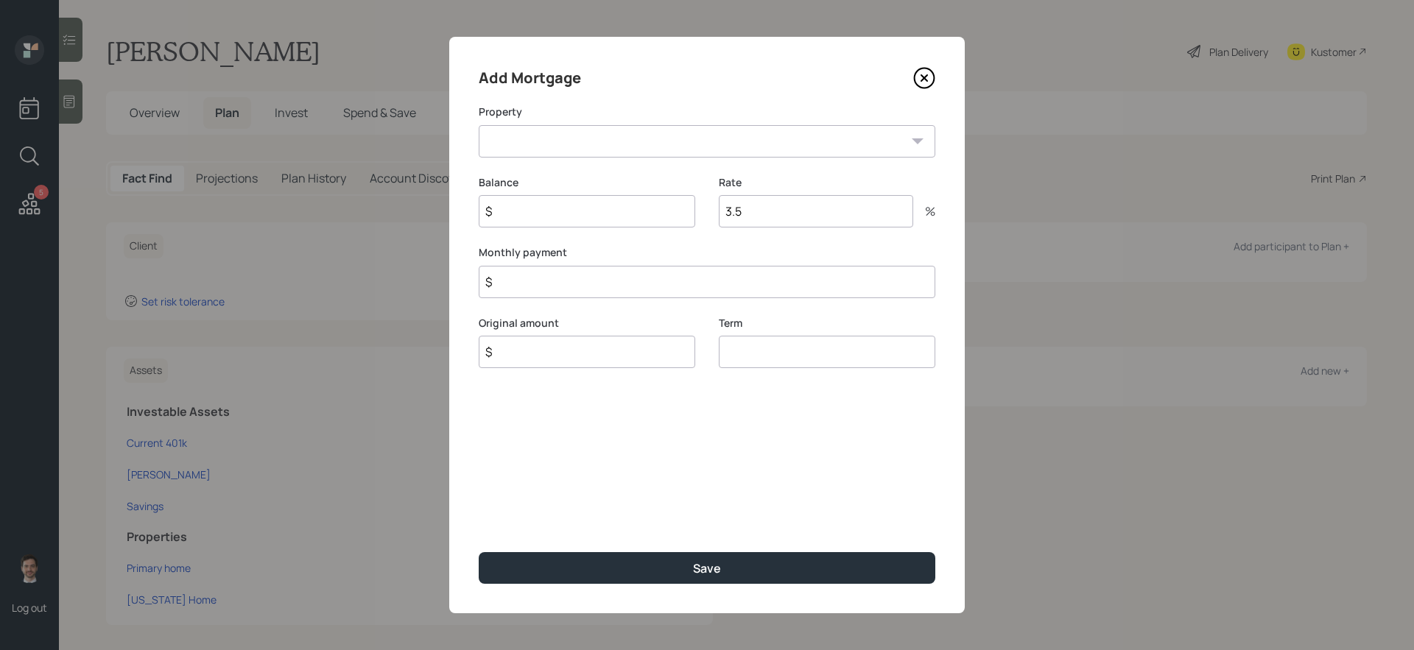
click at [630, 144] on select "HI Primary home [US_STATE] Home" at bounding box center [707, 141] width 457 height 32
select select "2c66a333-d768-47f4-bb1e-d51560f43172"
click at [479, 125] on select "HI Primary home [US_STATE] Home" at bounding box center [707, 141] width 457 height 32
click at [588, 283] on input "$" at bounding box center [707, 282] width 457 height 32
type input "$ 2,400"
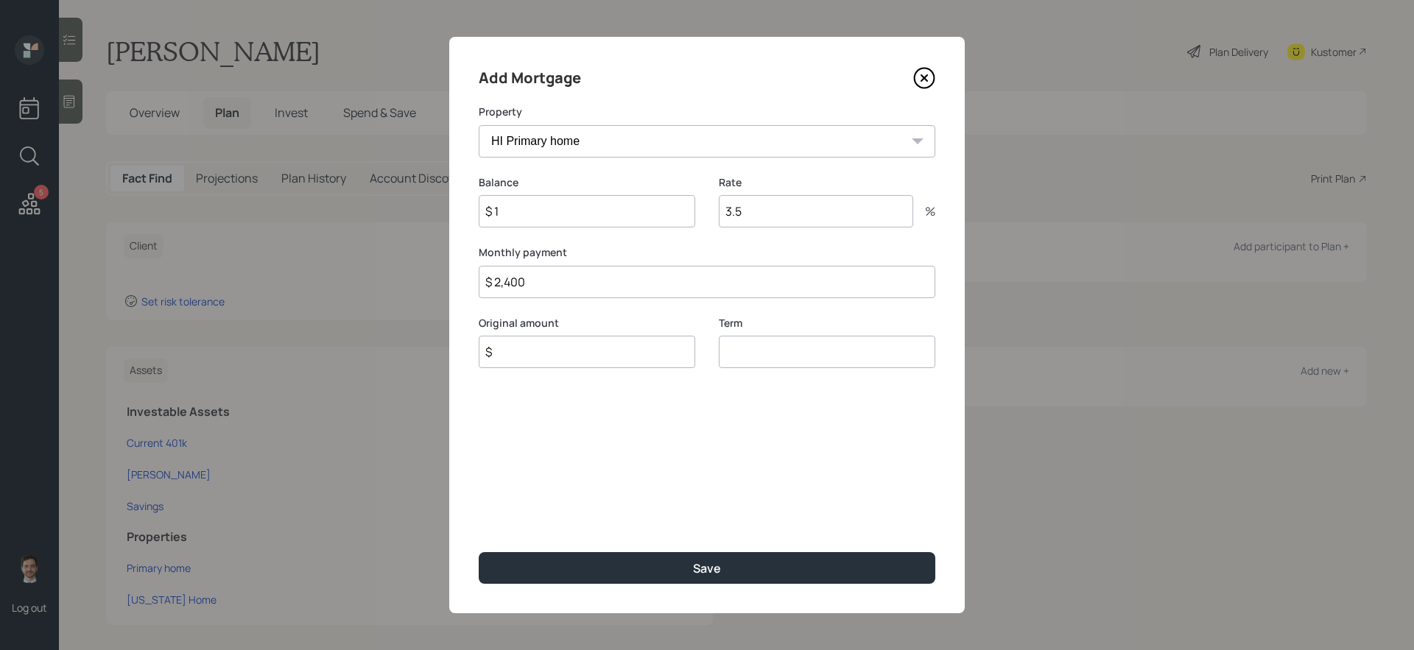
type input "$ 1"
type input "30"
click at [479, 548] on button "Save" at bounding box center [707, 568] width 457 height 32
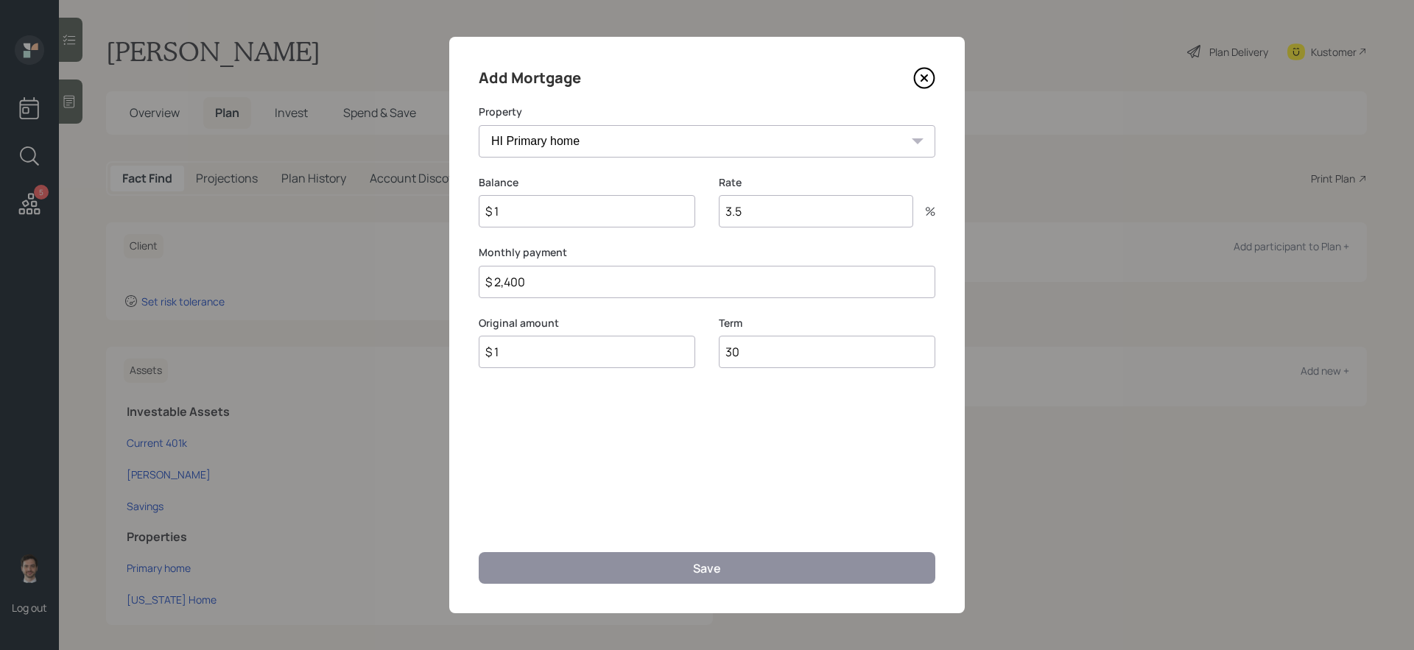
select select "a6a9bd23-de3e-4589-9801-1fbece7e8d2f"
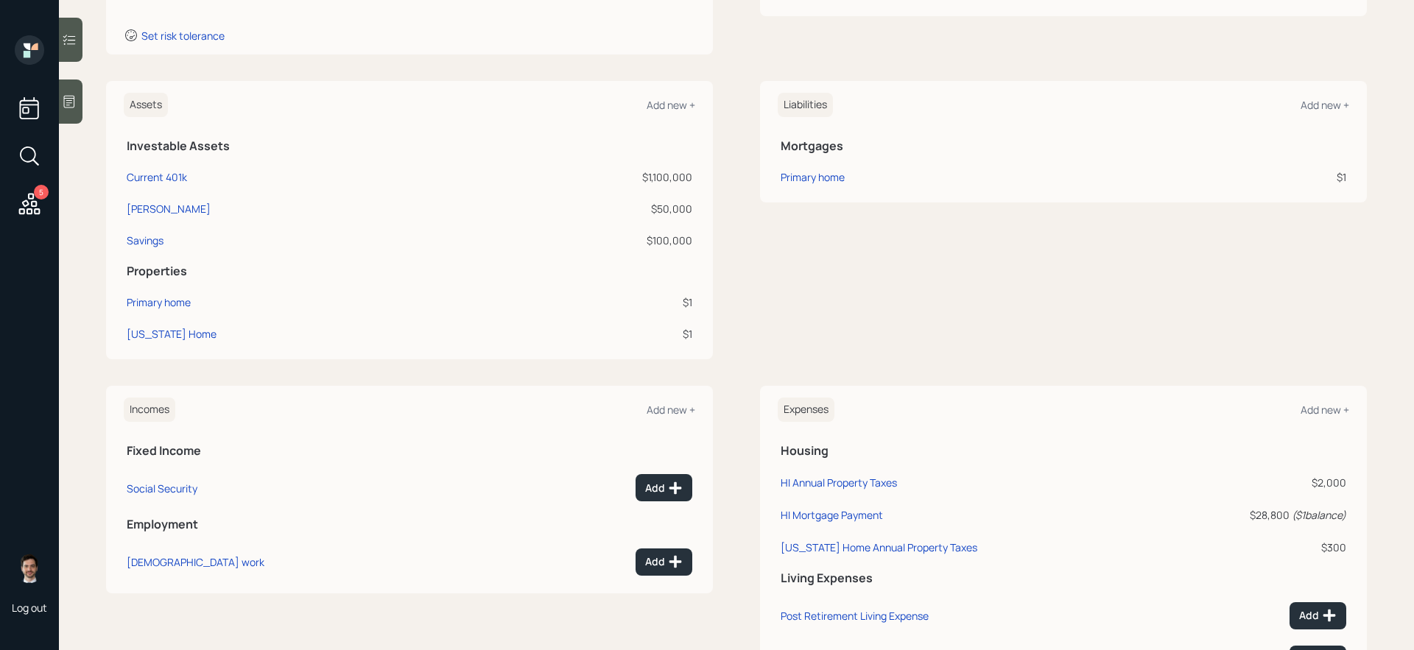
scroll to position [269, 0]
